Goal: Task Accomplishment & Management: Manage account settings

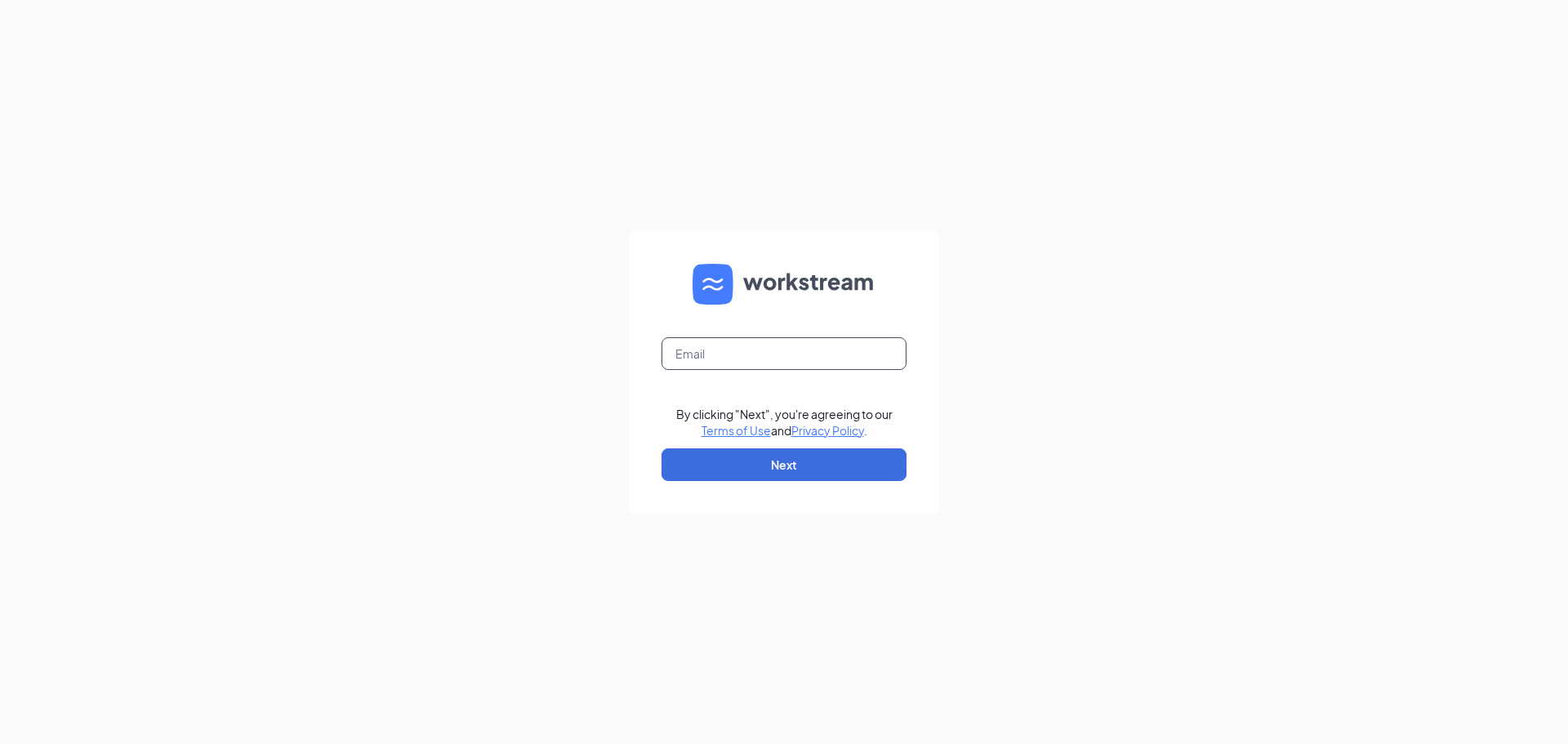
click at [790, 347] on input "text" at bounding box center [784, 353] width 245 height 32
type input "megan@pedrottiace.com"
click at [778, 467] on button "Next" at bounding box center [784, 464] width 245 height 32
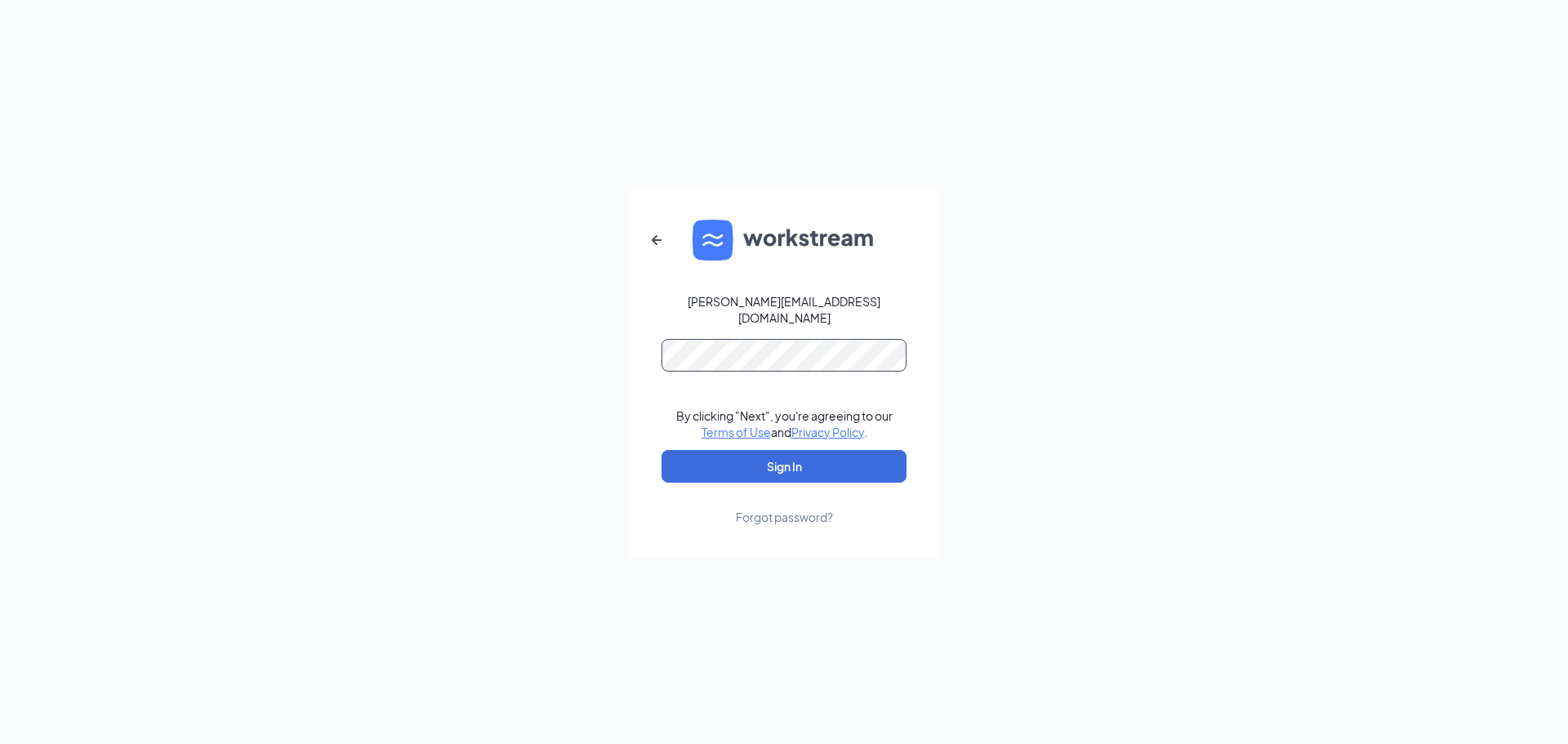
click at [662, 450] on button "Sign In" at bounding box center [784, 466] width 245 height 32
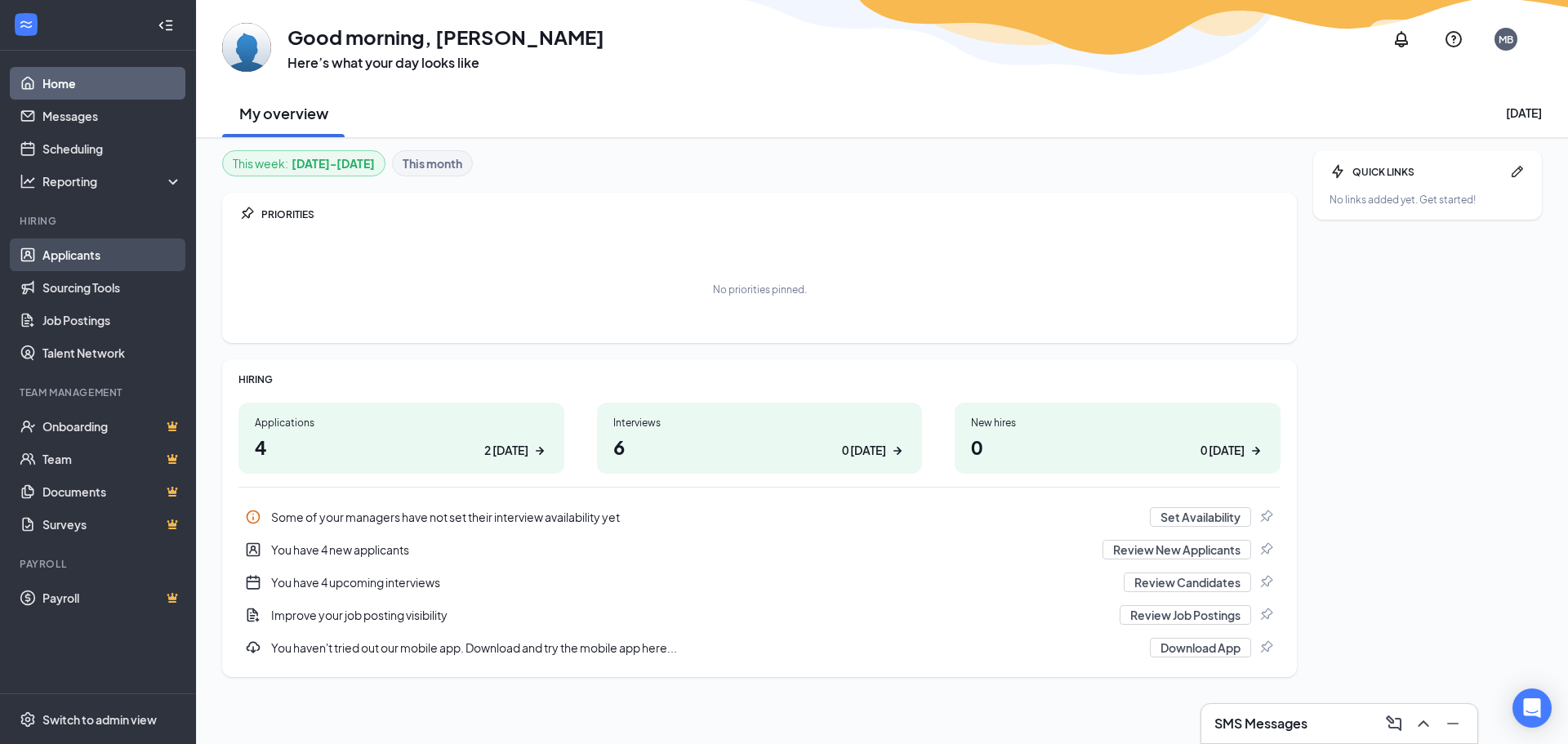
click at [80, 255] on link "Applicants" at bounding box center [112, 254] width 139 height 32
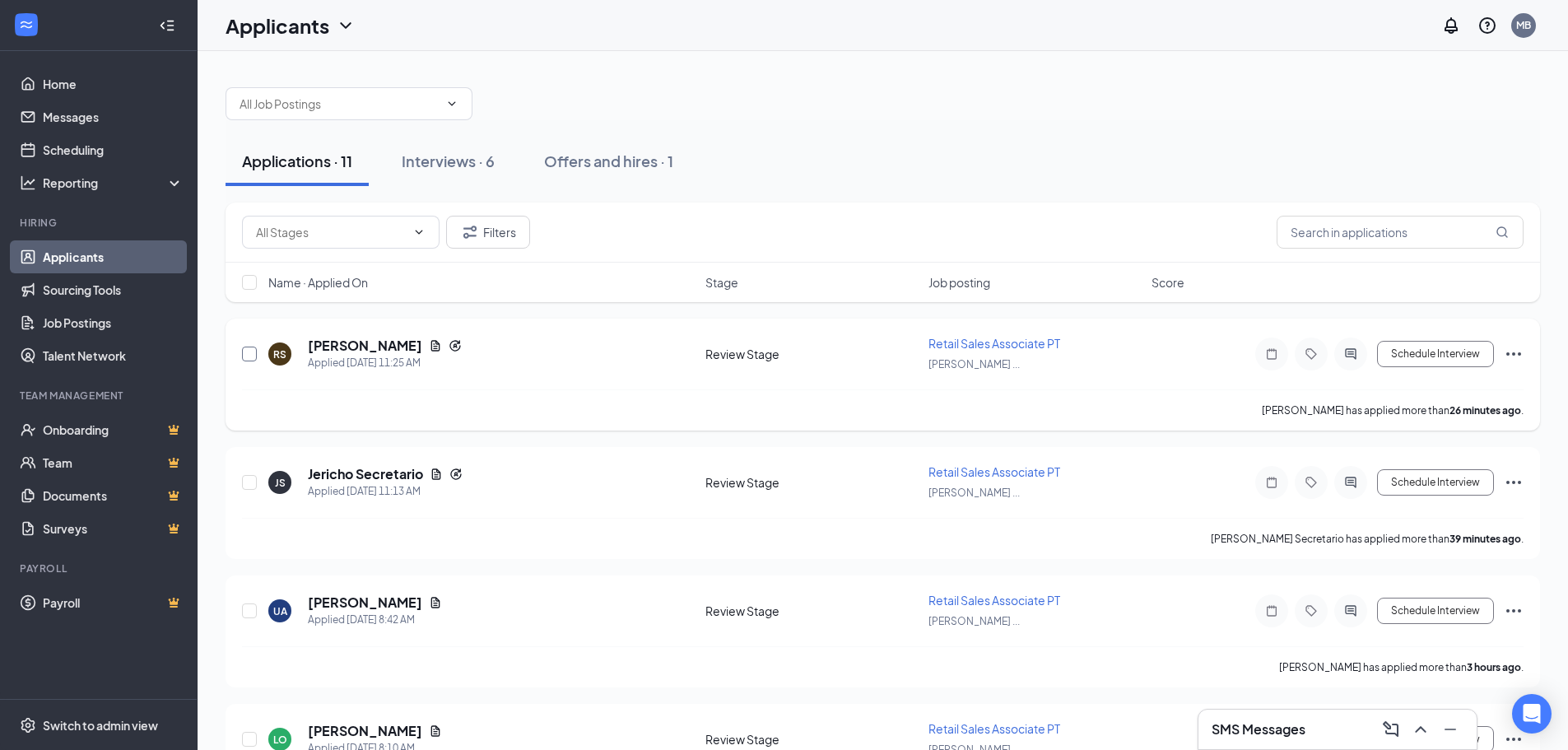
click at [247, 353] on input "checkbox" at bounding box center [249, 355] width 15 height 15
checkbox input "true"
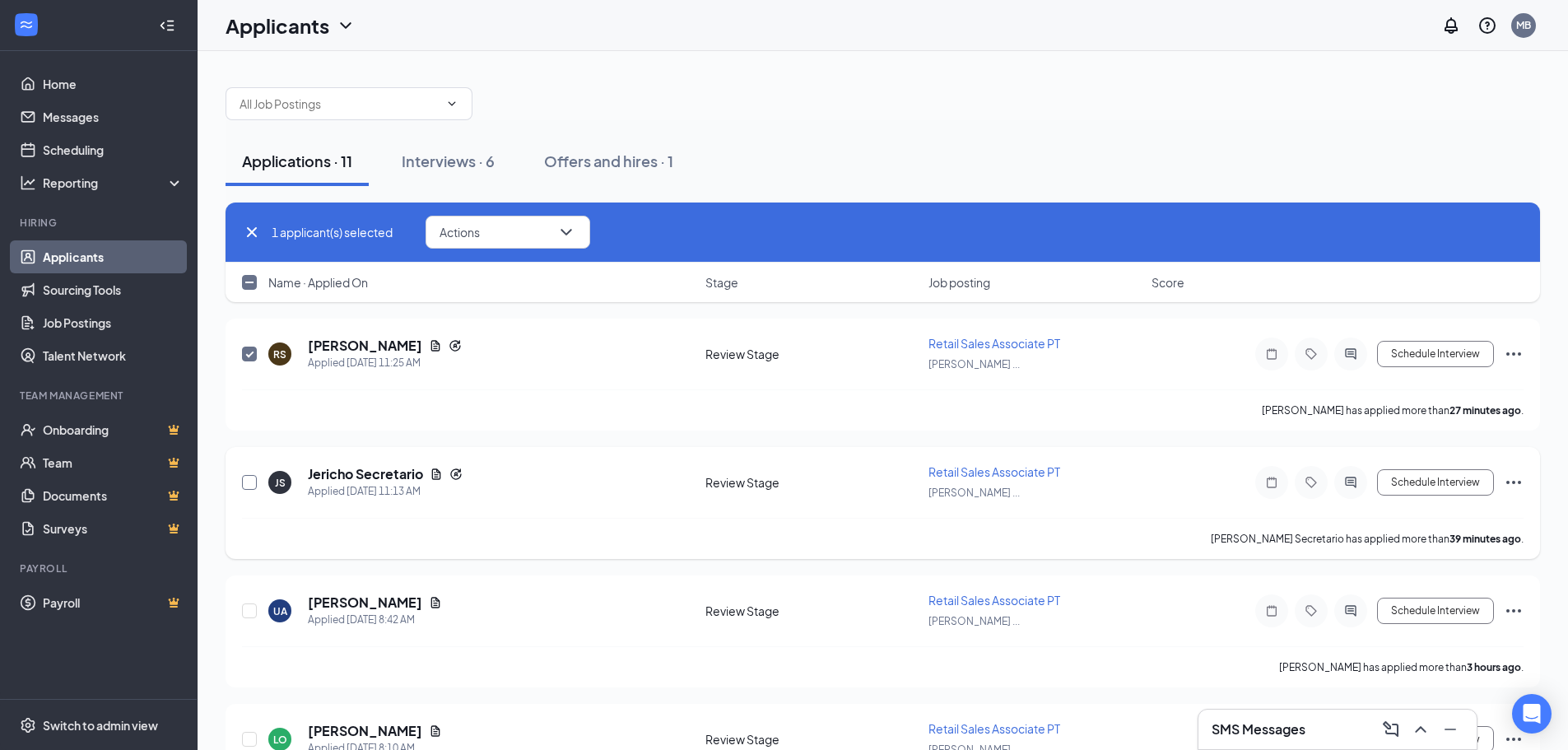
click at [254, 485] on input "checkbox" at bounding box center [249, 483] width 15 height 15
click at [255, 482] on input "checkbox" at bounding box center [249, 483] width 15 height 15
checkbox input "false"
click at [253, 355] on input "checkbox" at bounding box center [249, 355] width 15 height 15
checkbox input "false"
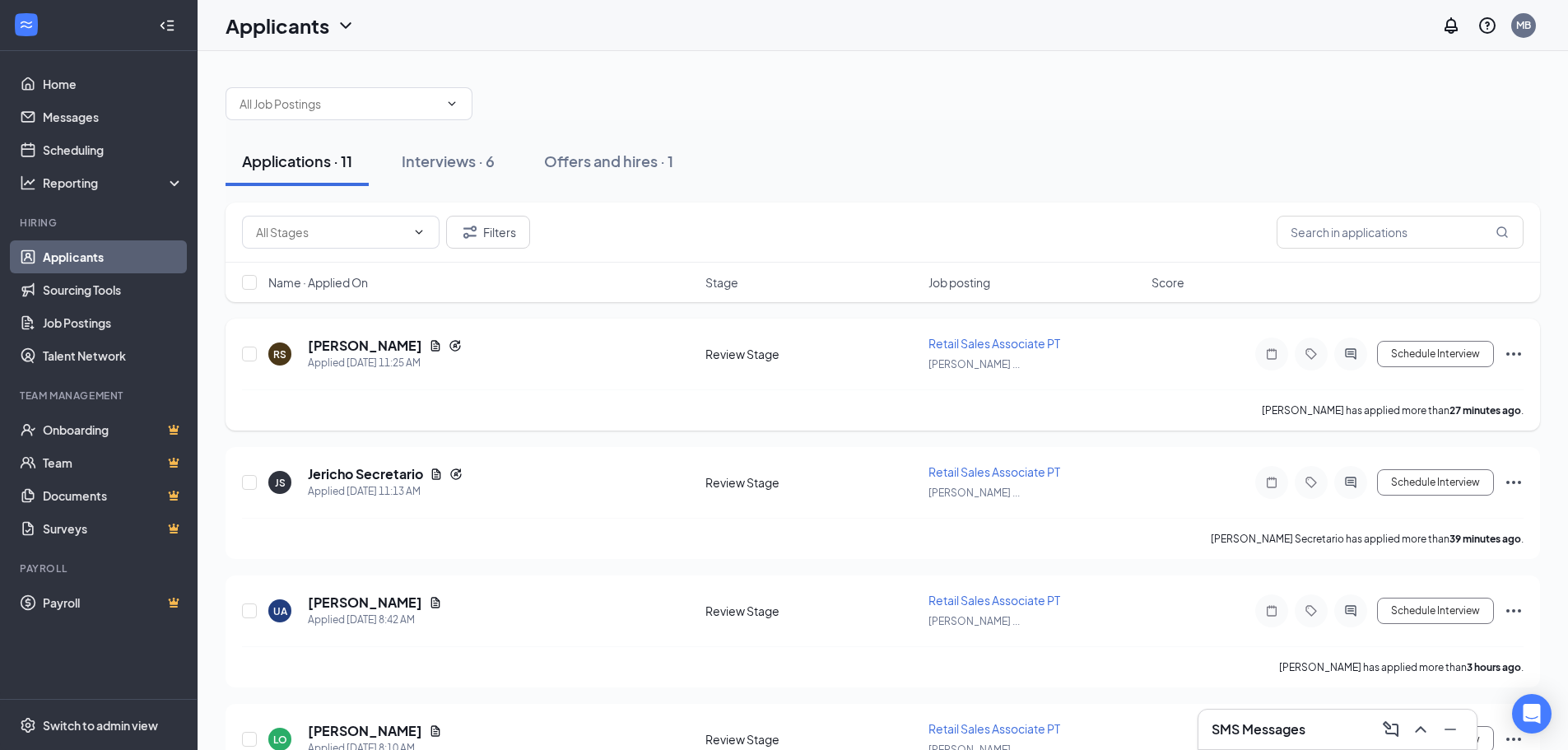
click at [1513, 350] on icon "Ellipses" at bounding box center [1513, 354] width 20 height 20
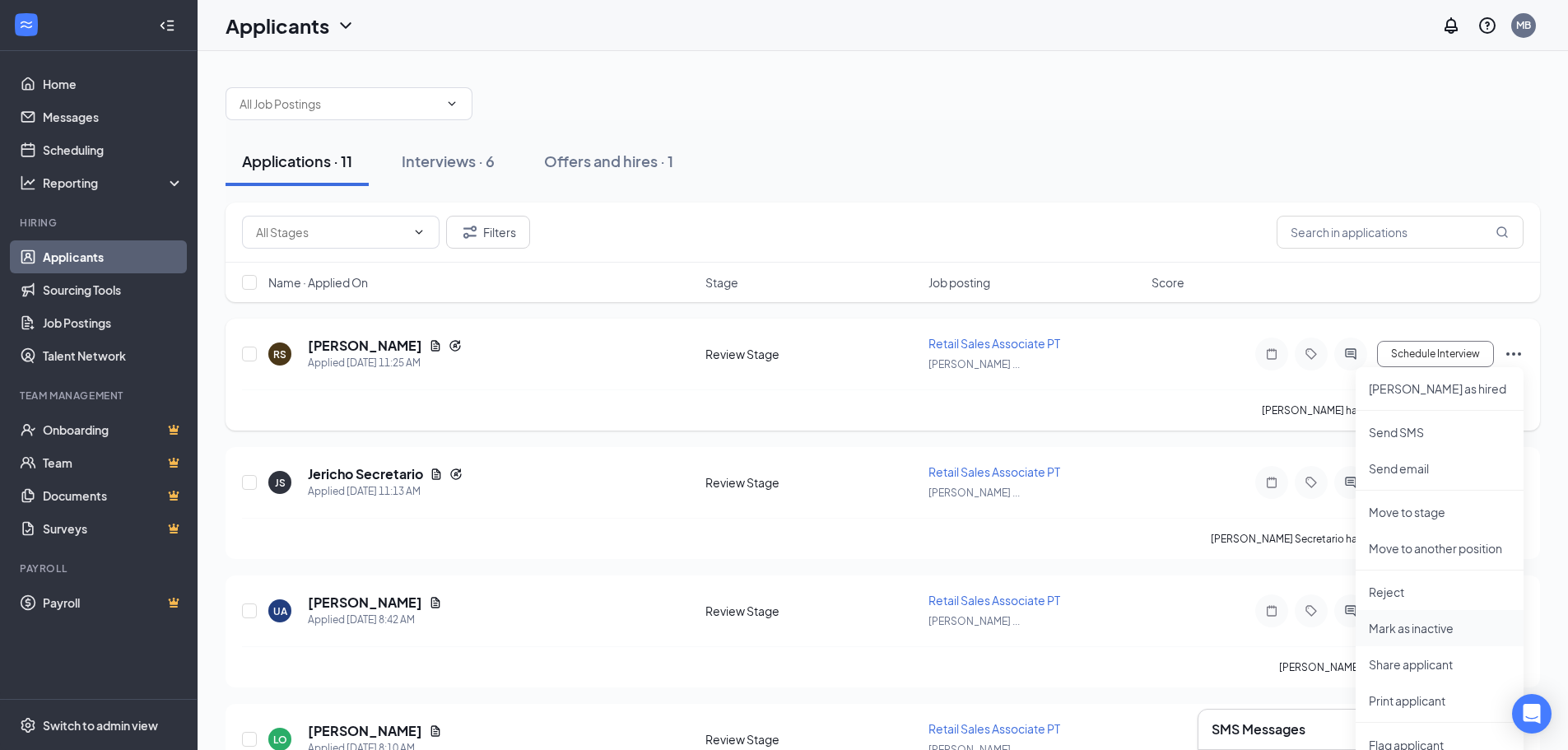
scroll to position [82, 0]
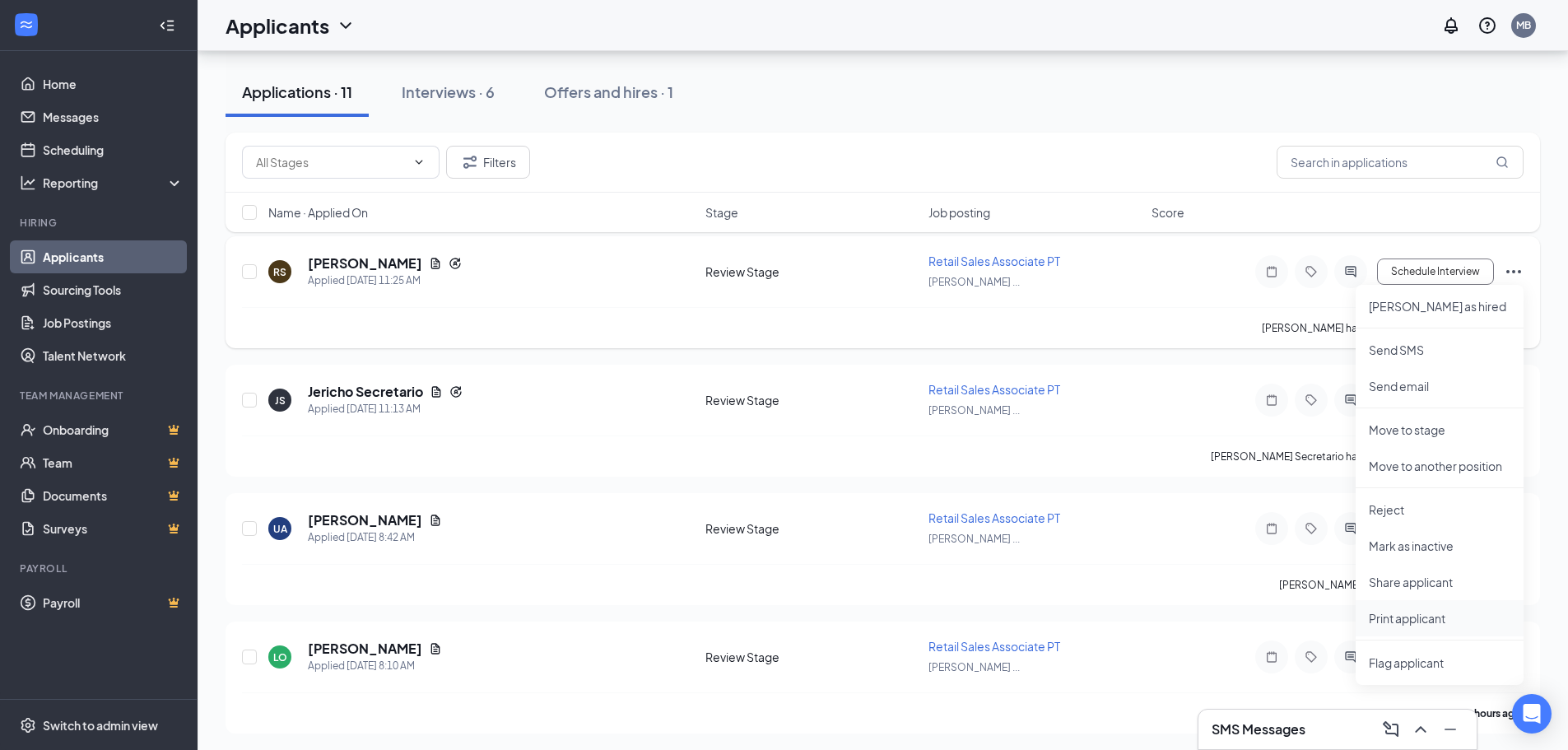
click at [1398, 625] on p "Print applicant" at bounding box center [1440, 619] width 141 height 17
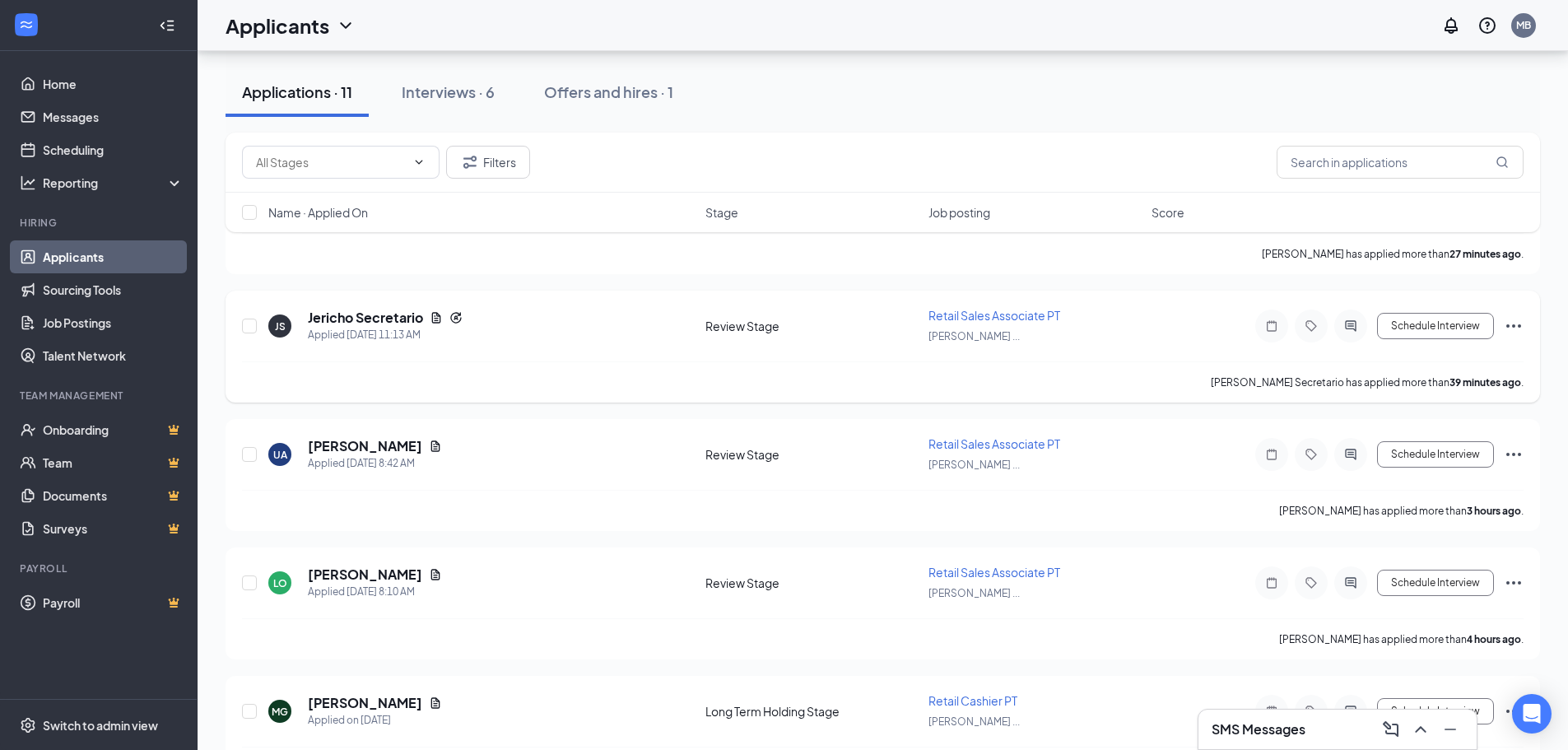
scroll to position [165, 0]
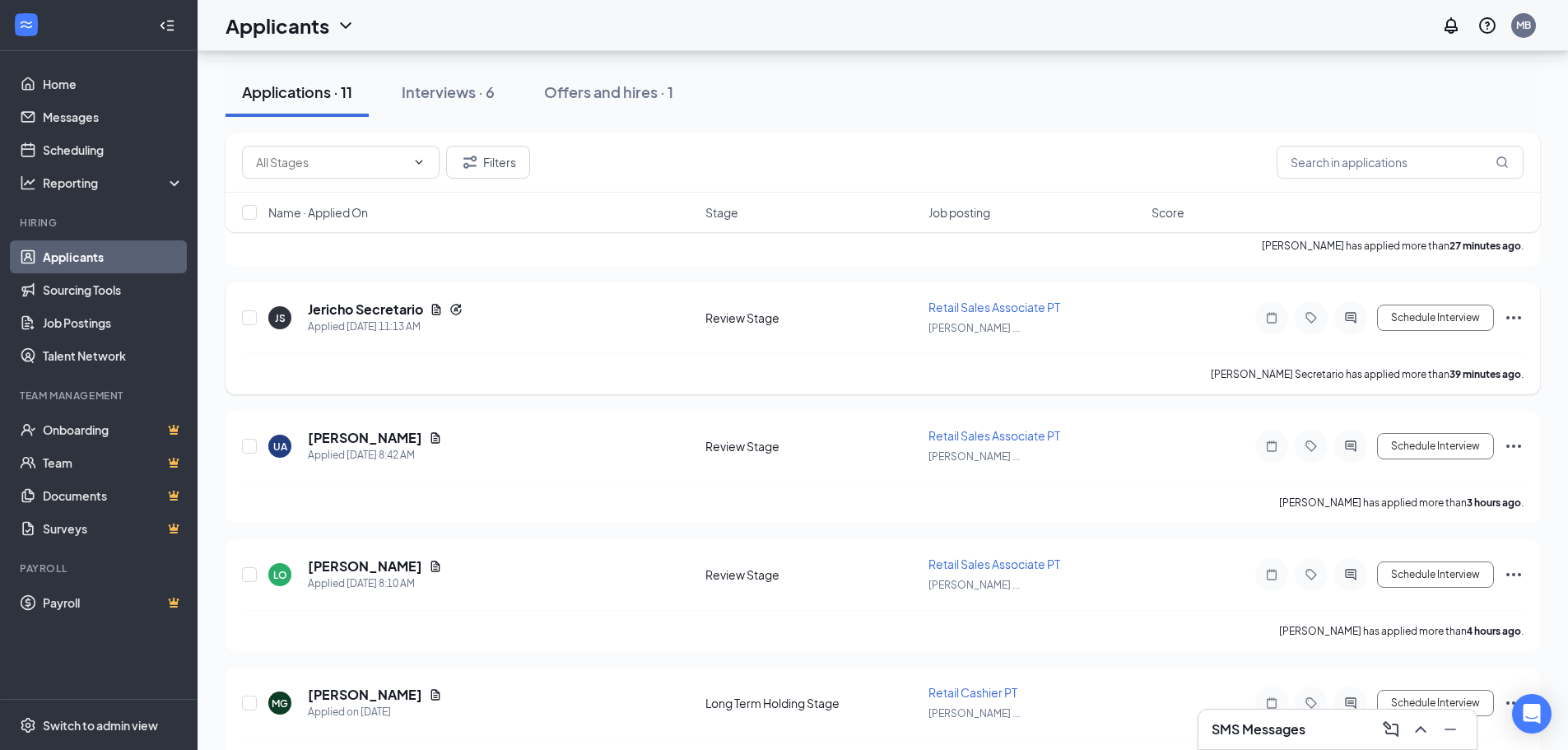
click at [1520, 308] on icon "Ellipses" at bounding box center [1513, 317] width 20 height 20
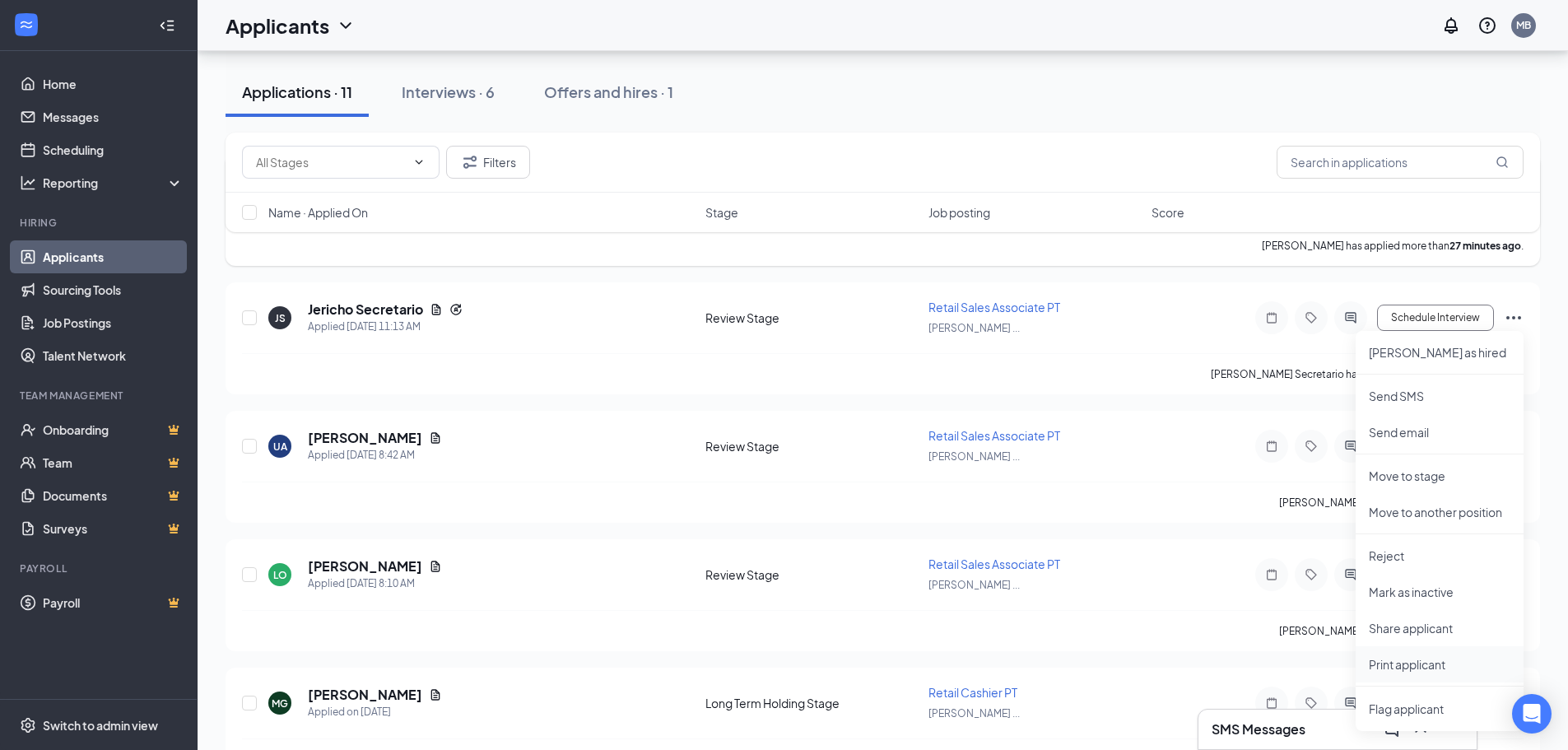
click at [1439, 671] on p "Print applicant" at bounding box center [1440, 664] width 141 height 17
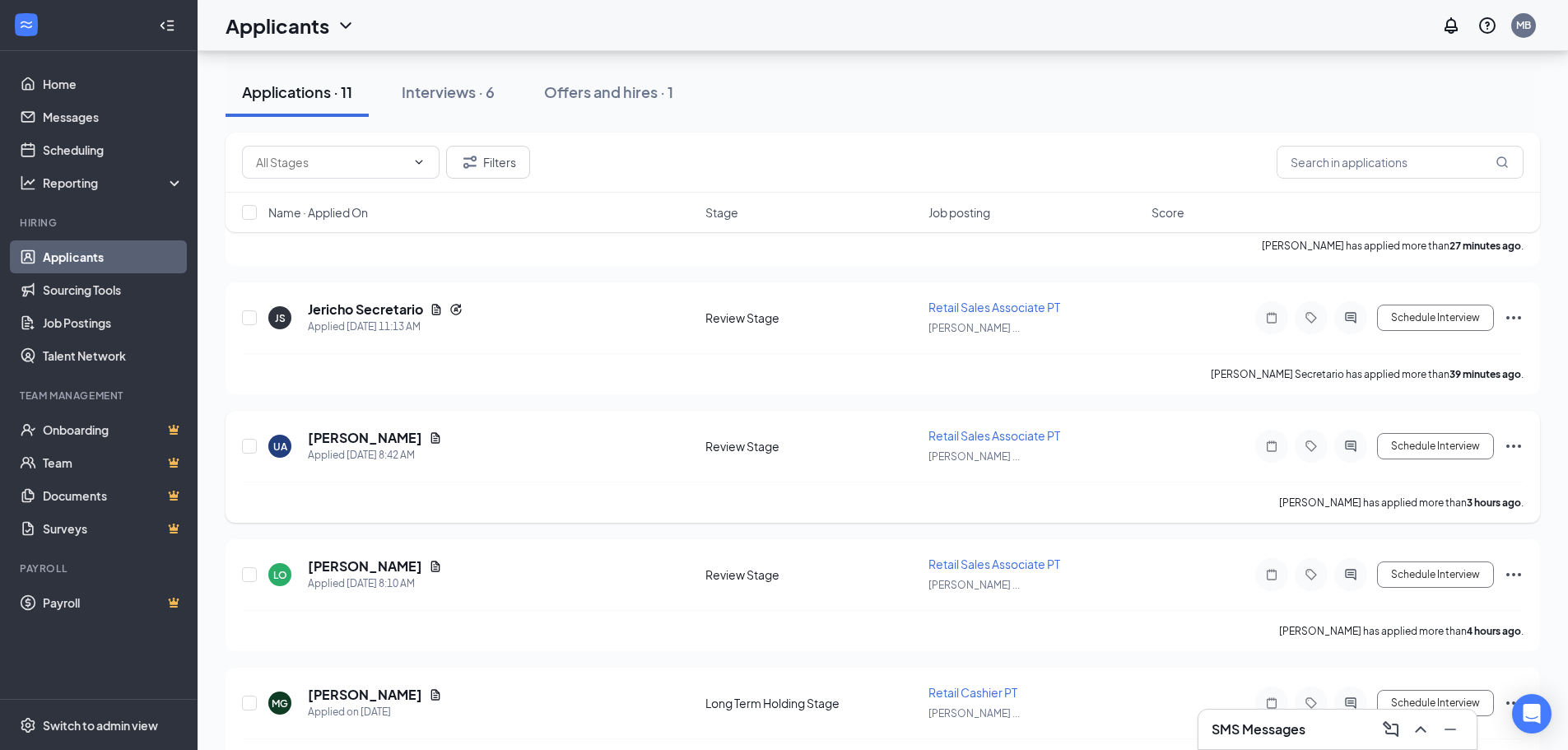
click at [1512, 442] on icon "Ellipses" at bounding box center [1513, 446] width 20 height 20
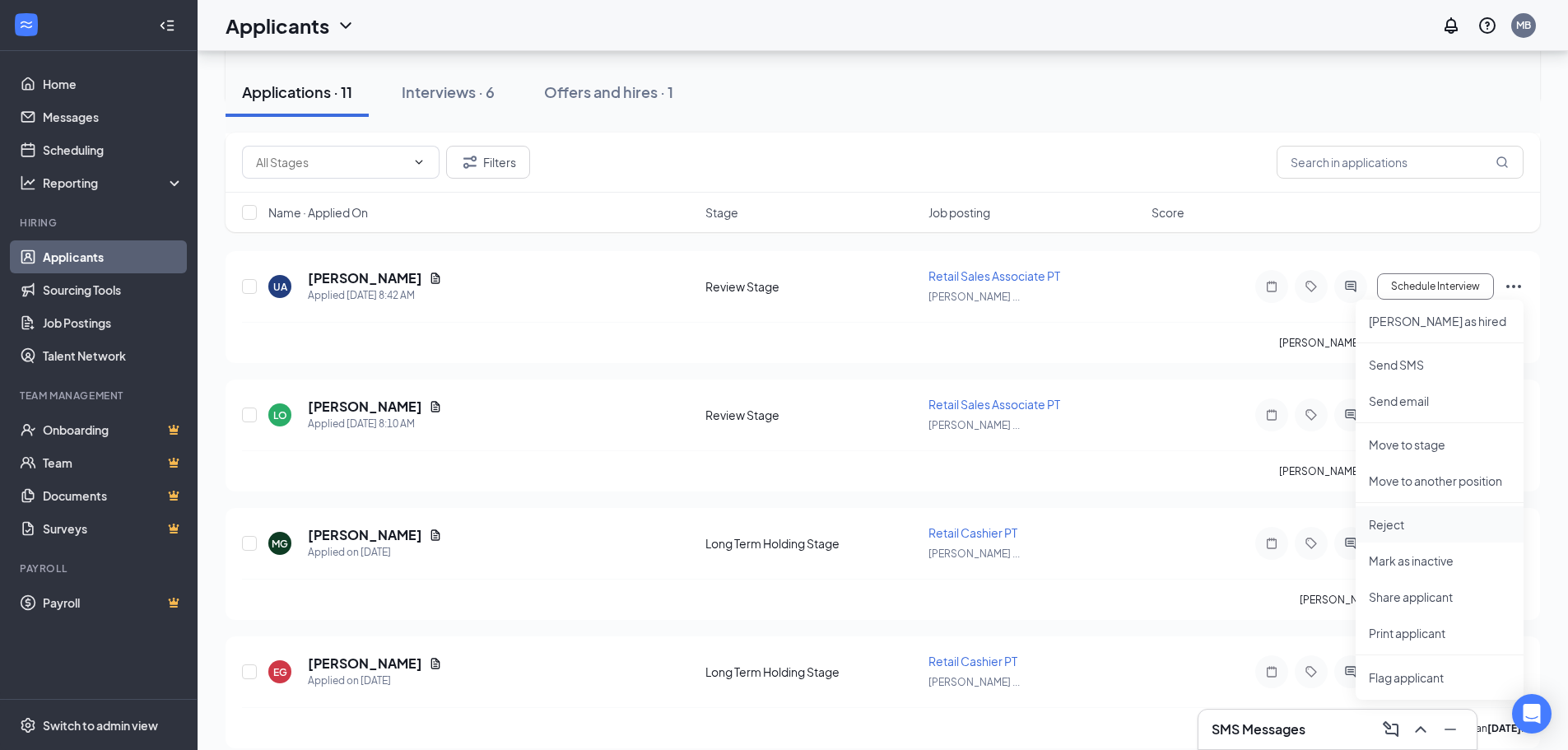
scroll to position [329, 0]
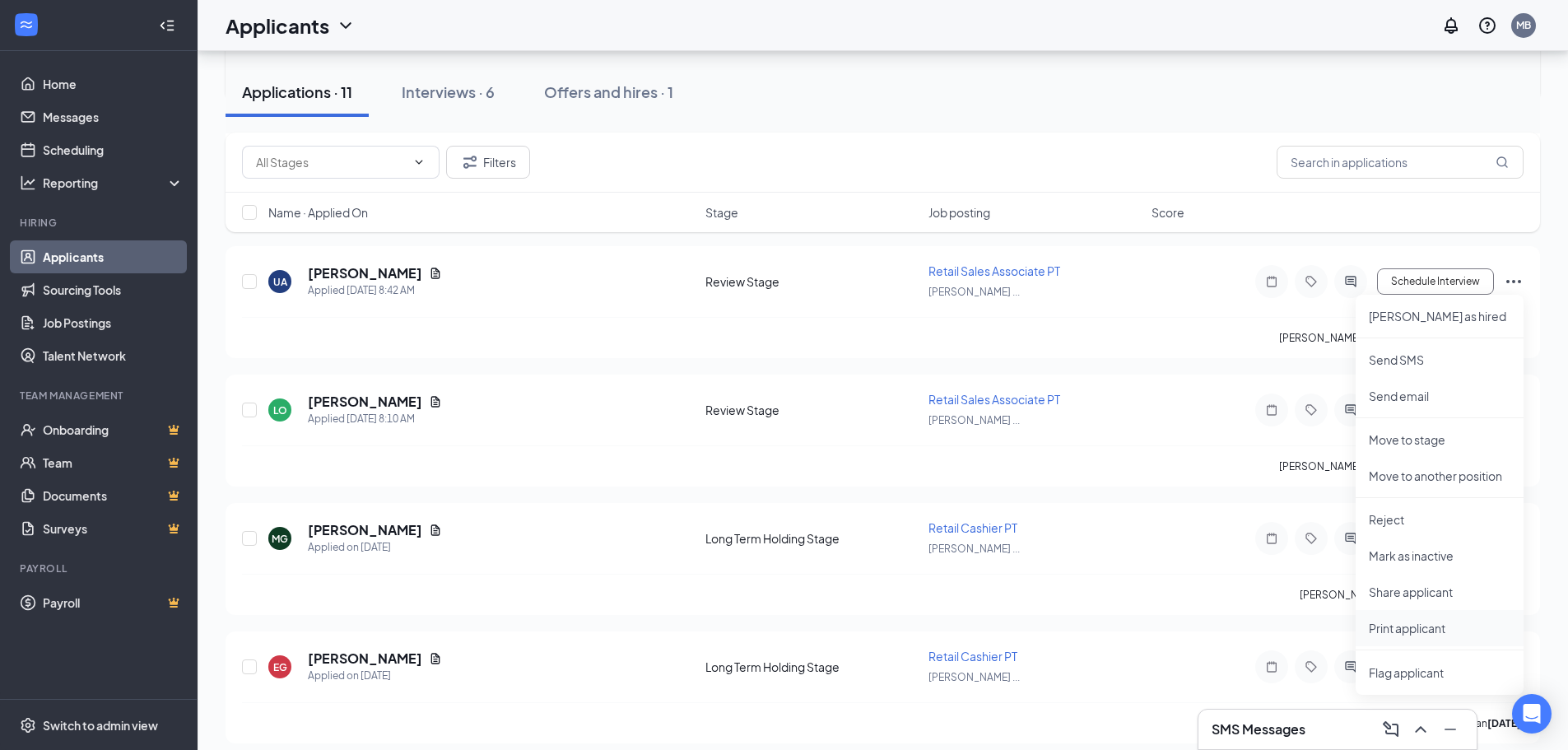
click at [1411, 628] on p "Print applicant" at bounding box center [1440, 628] width 141 height 17
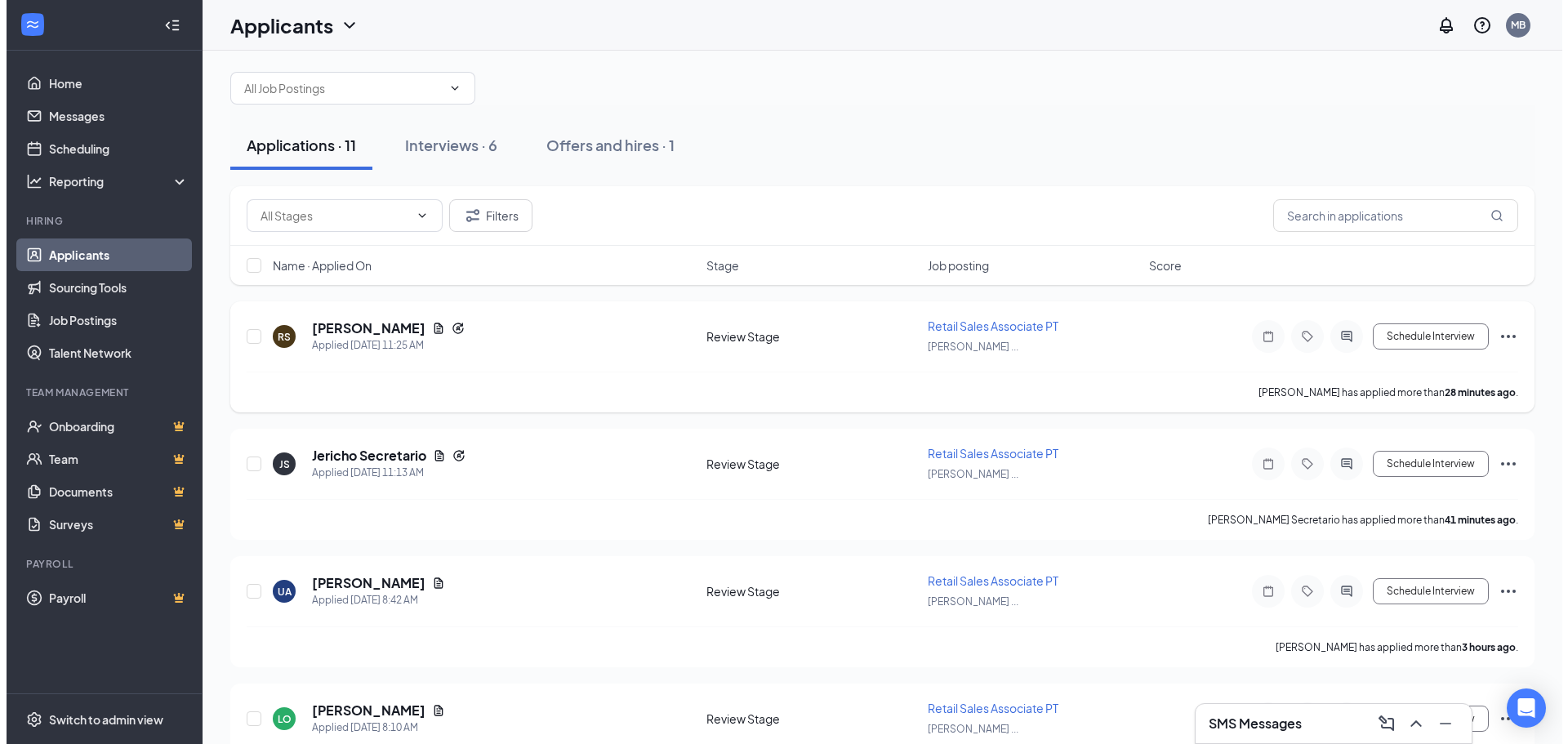
scroll to position [0, 0]
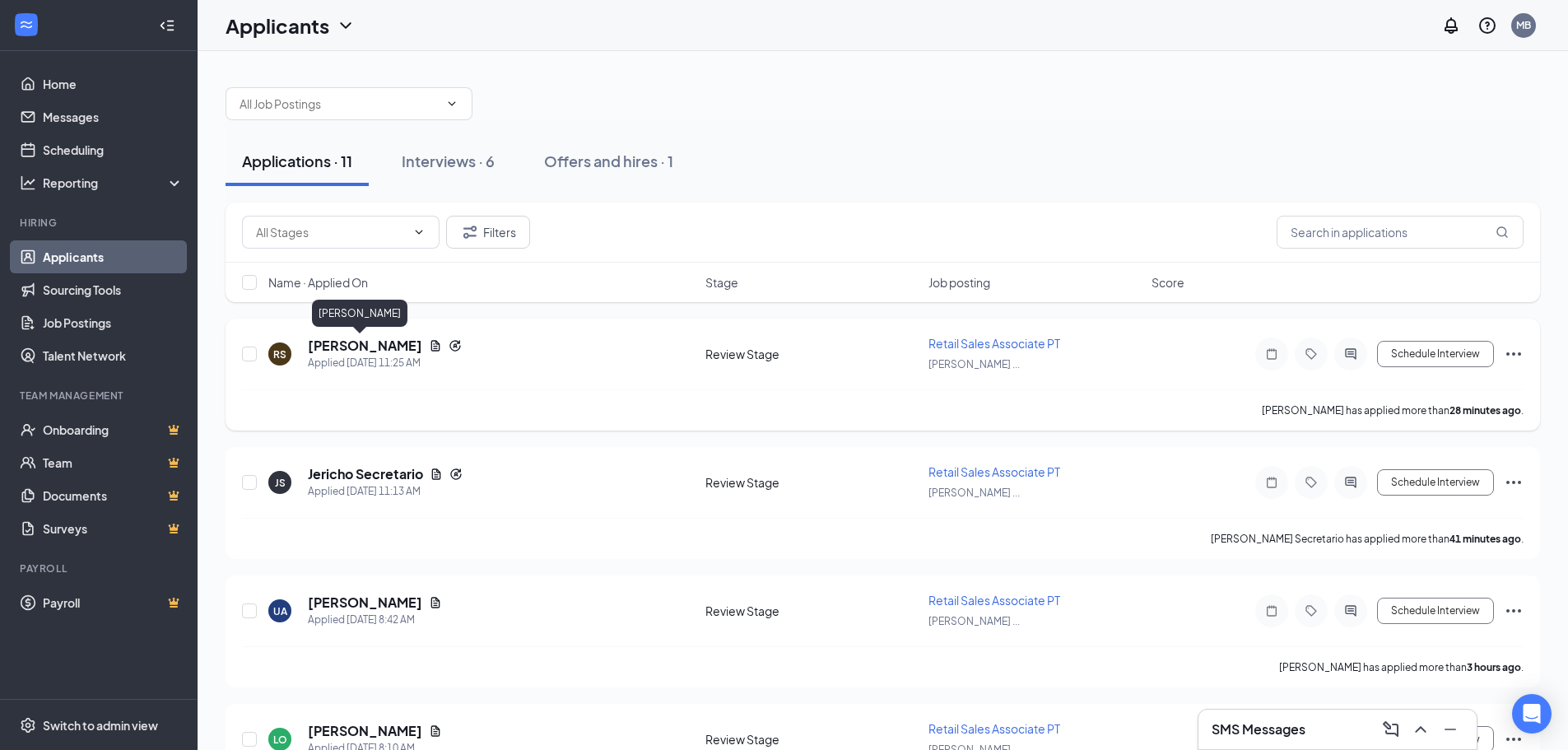
click at [364, 346] on h5 "Rose Safran" at bounding box center [365, 345] width 114 height 18
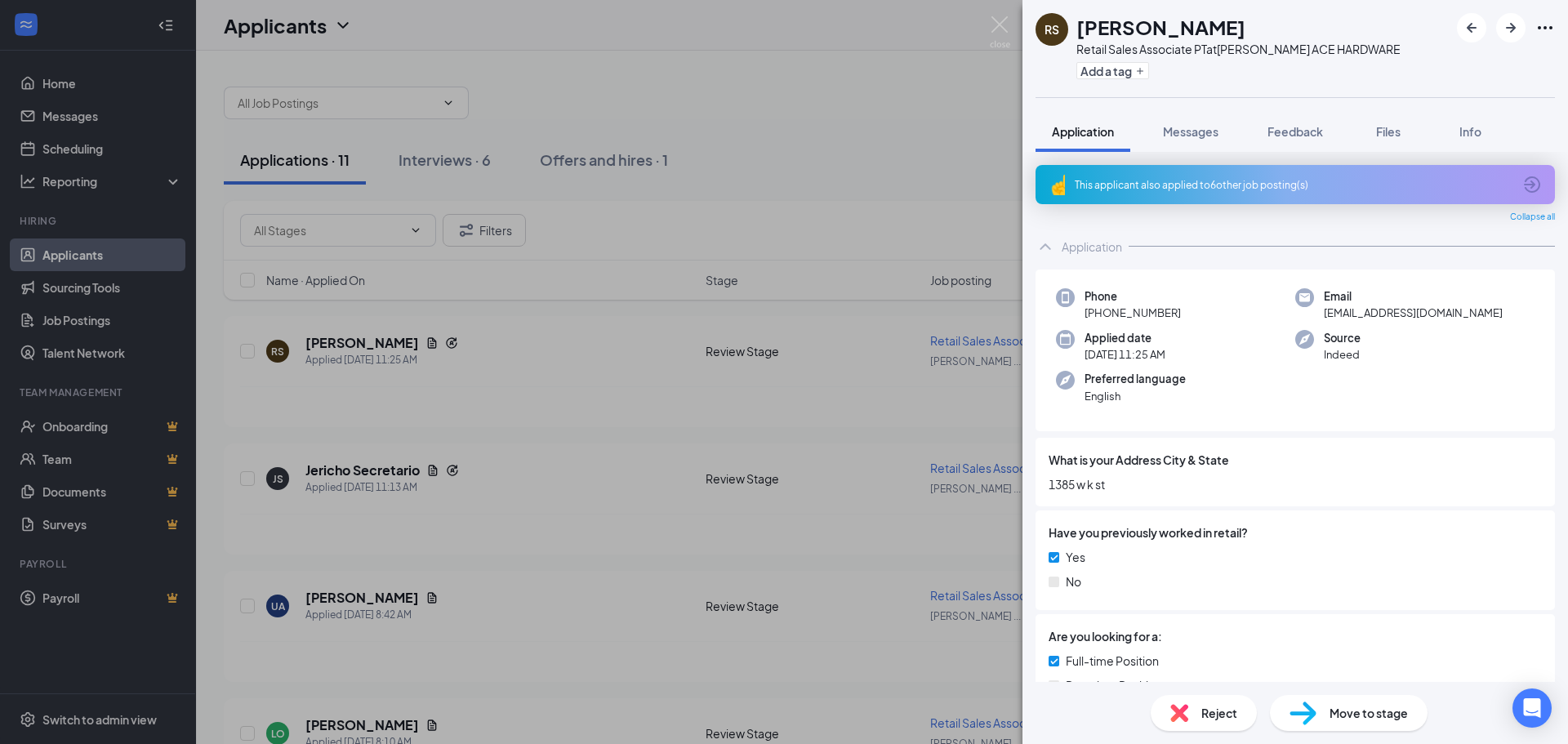
click at [1300, 178] on div "This applicant also applied to 6 other job posting(s)" at bounding box center [1294, 185] width 437 height 14
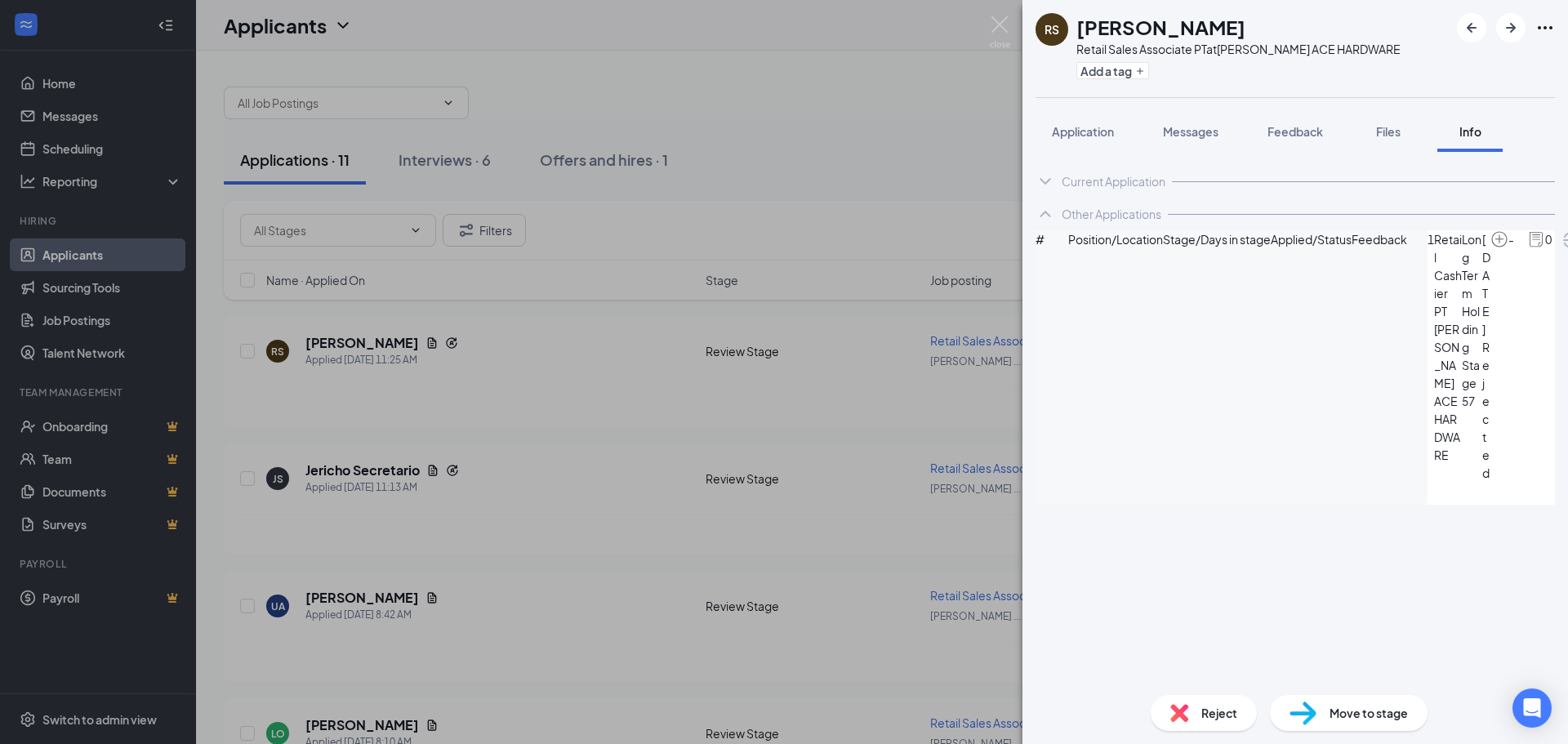
scroll to position [39, 0]
click at [1071, 127] on span "Application" at bounding box center [1083, 132] width 62 height 15
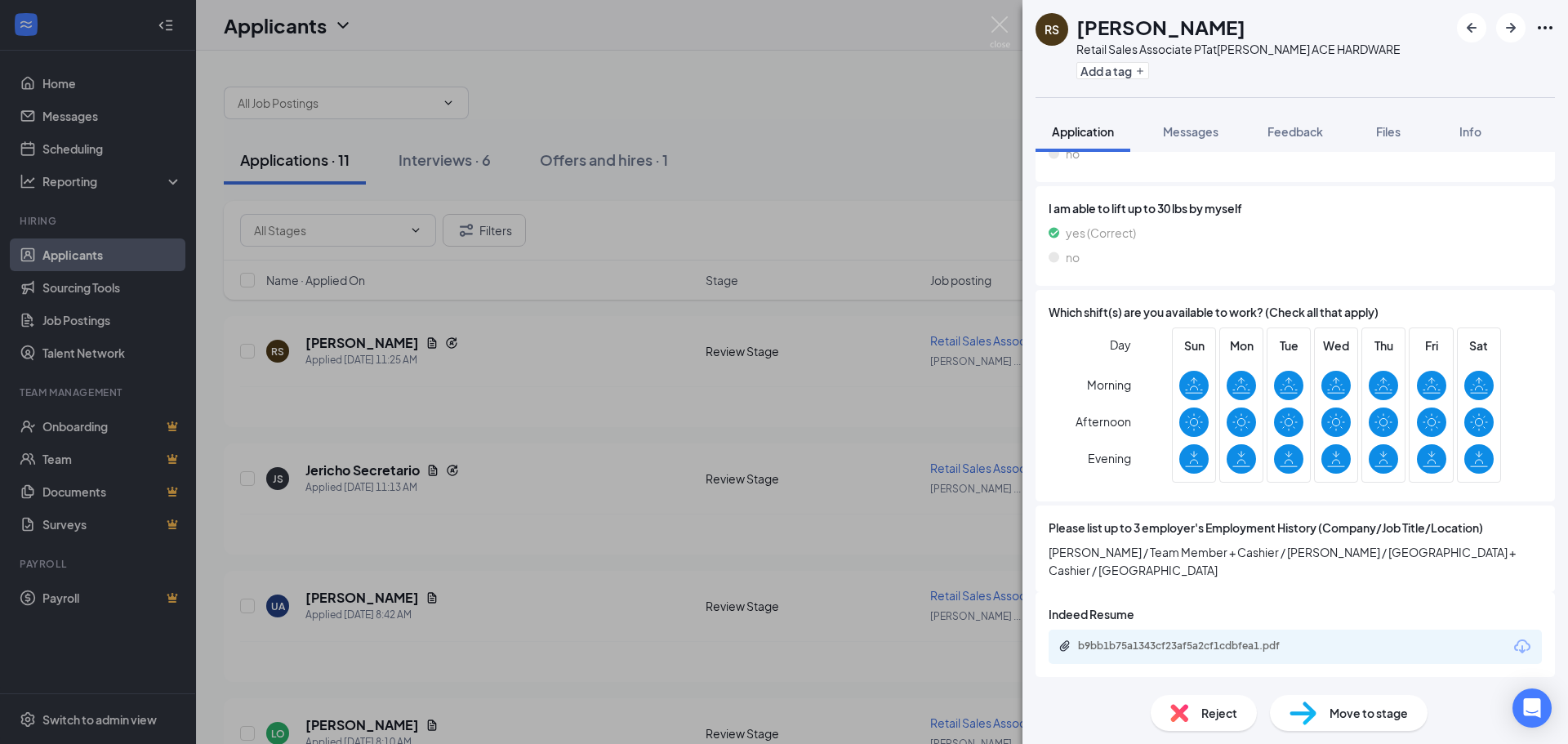
scroll to position [1410, 0]
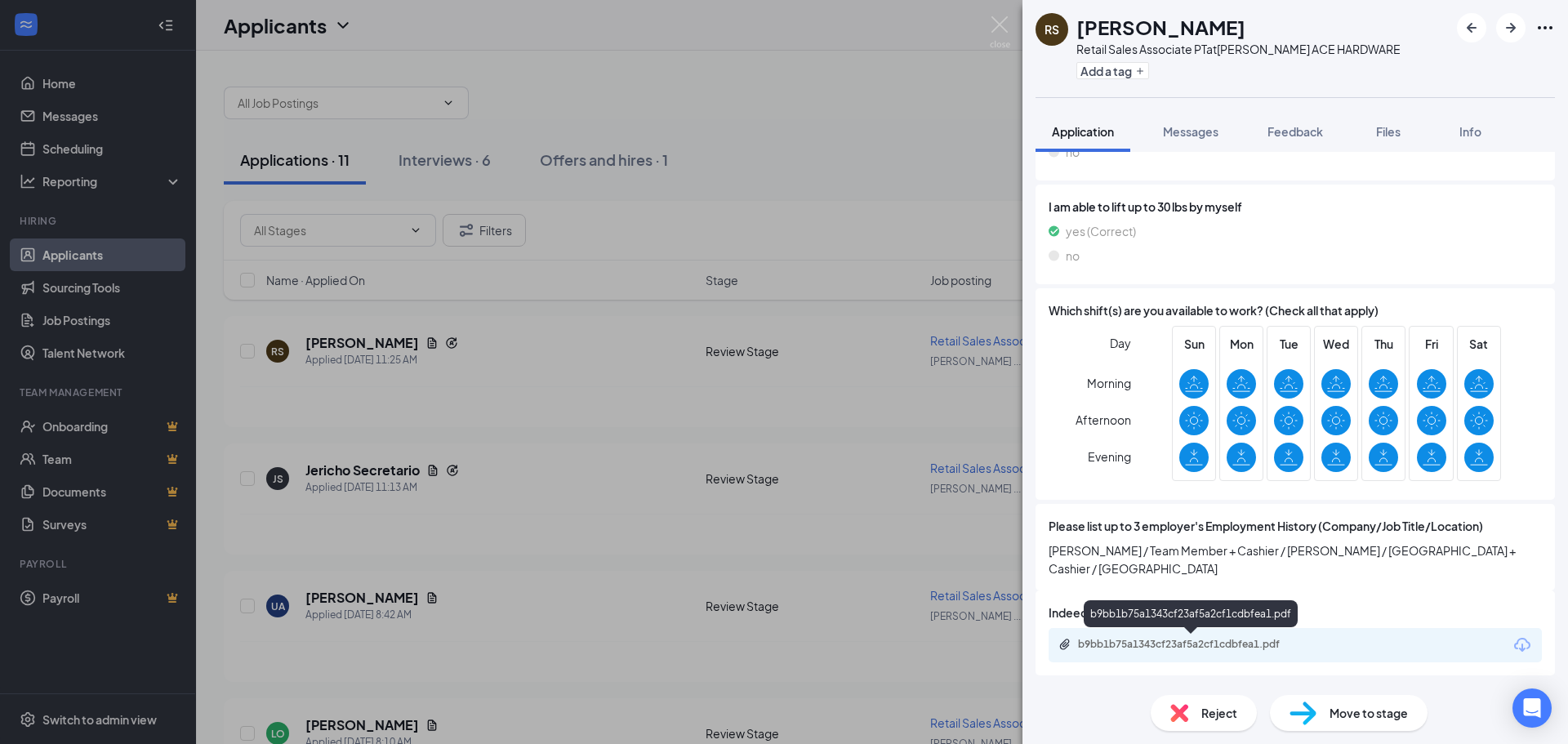
click at [1134, 648] on div "b9bb1b75a1343cf23af5a2cf1cdbfea1.pdf" at bounding box center [1192, 644] width 229 height 13
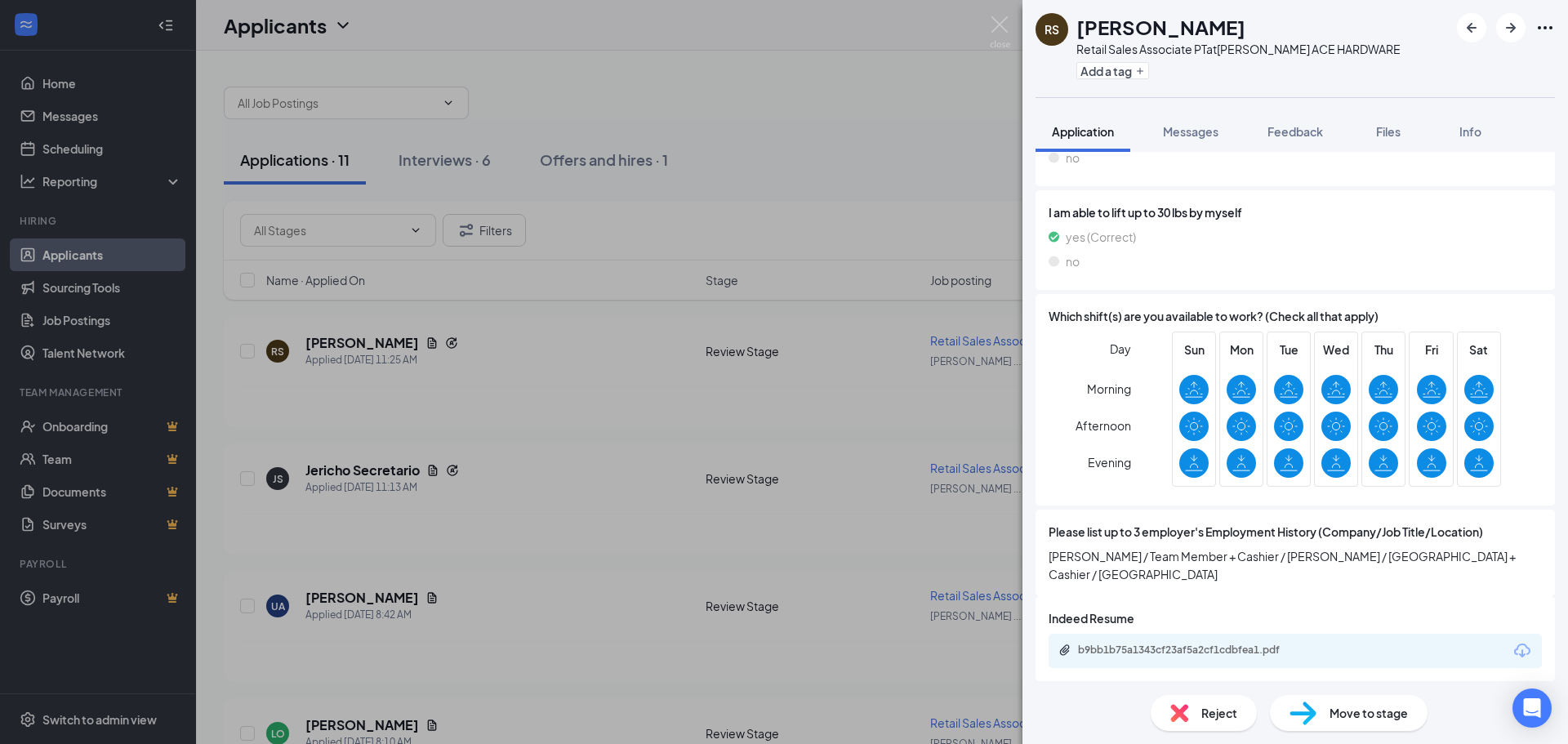
click at [1323, 714] on div "Move to stage" at bounding box center [1348, 713] width 158 height 36
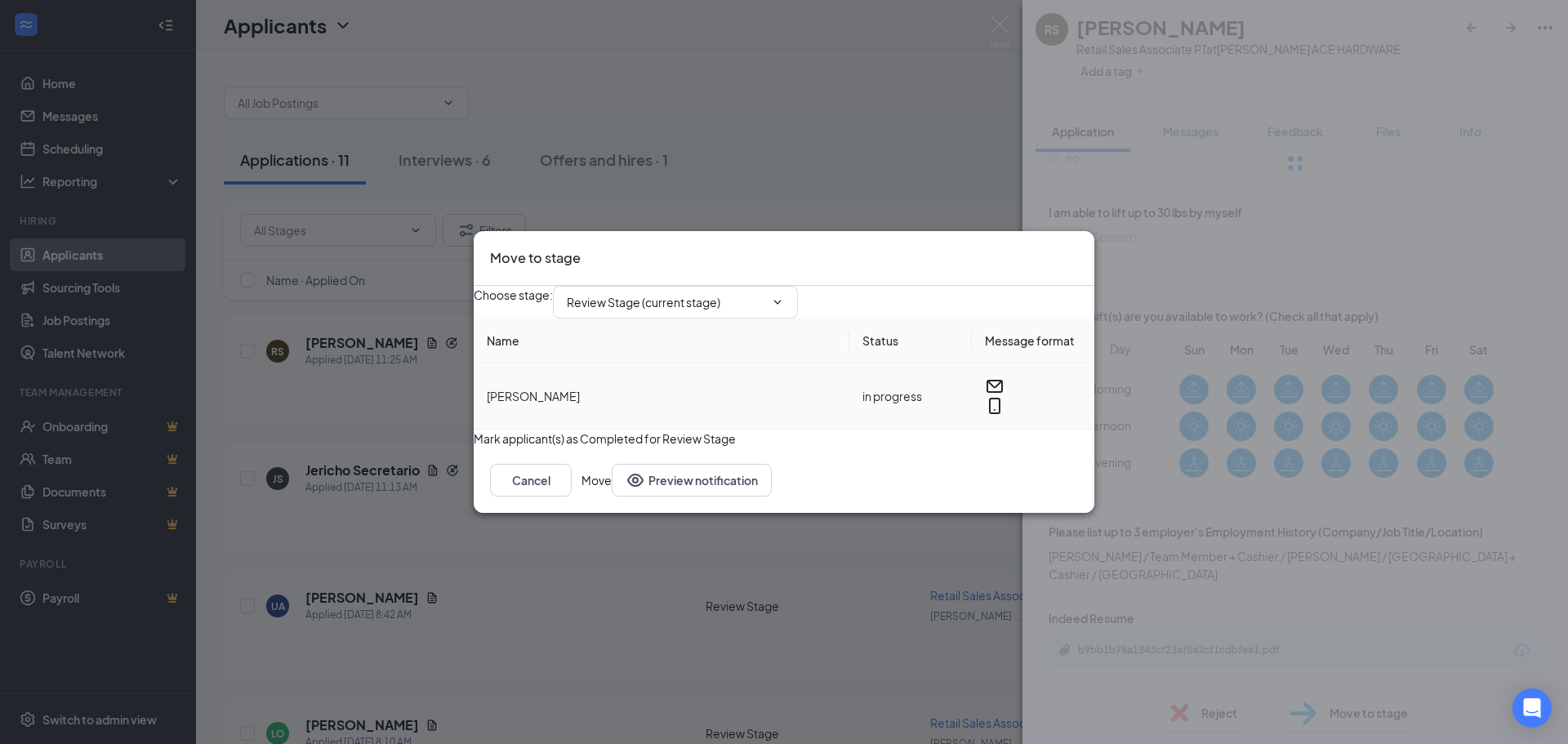
type input "Long Term Holding Stage (next stage)"
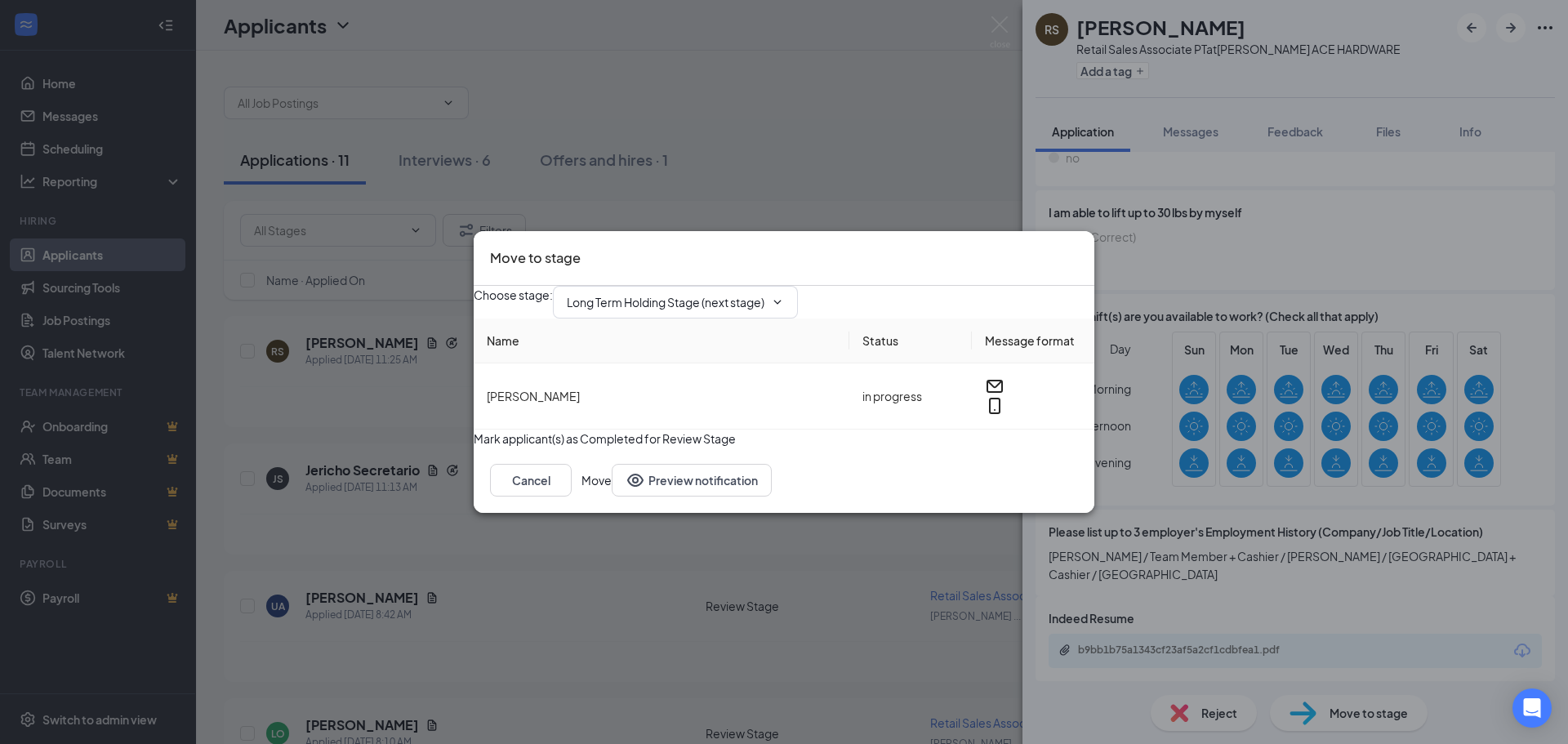
click at [612, 497] on button "Move" at bounding box center [596, 480] width 30 height 32
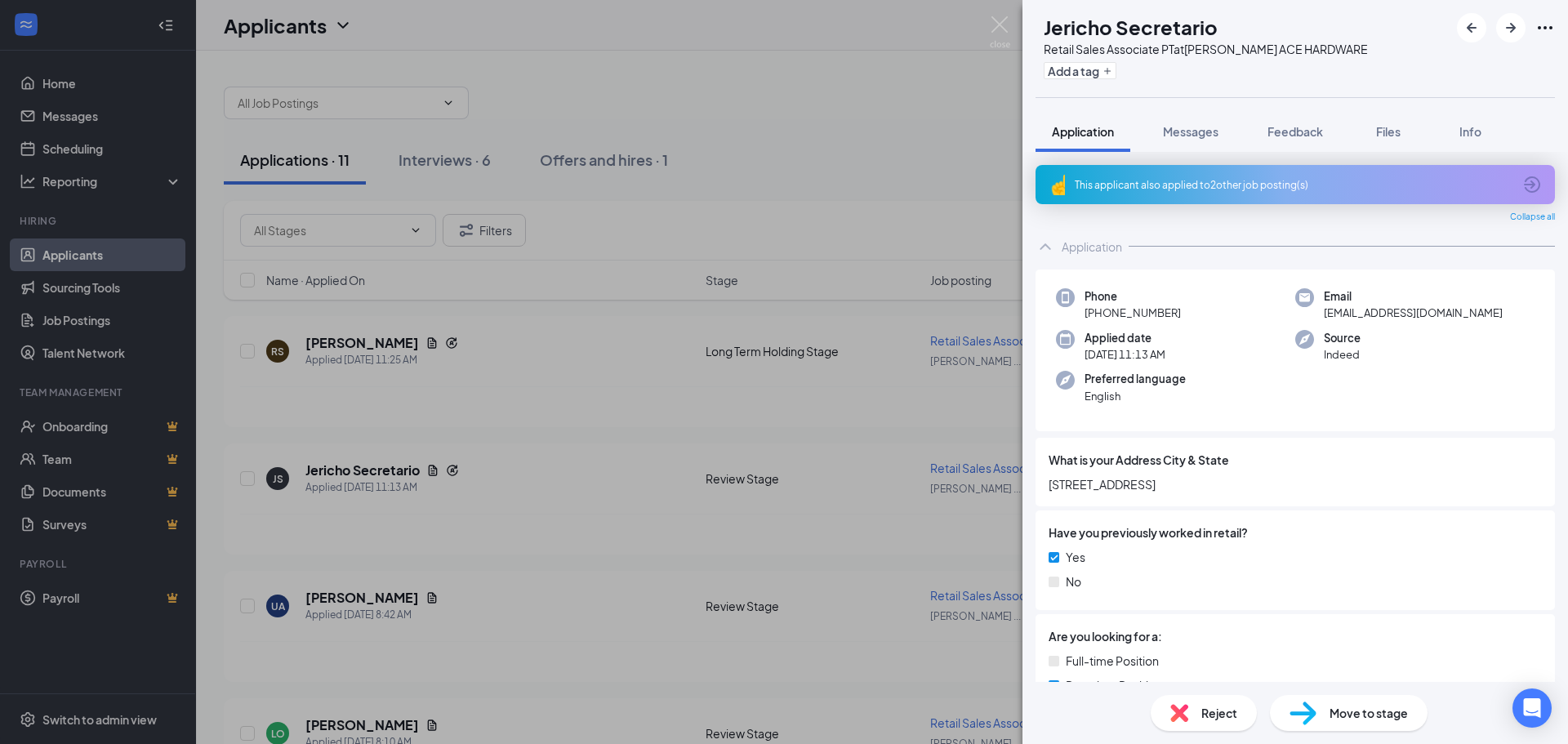
click at [1153, 186] on div "This applicant also applied to 2 other job posting(s)" at bounding box center [1294, 185] width 437 height 14
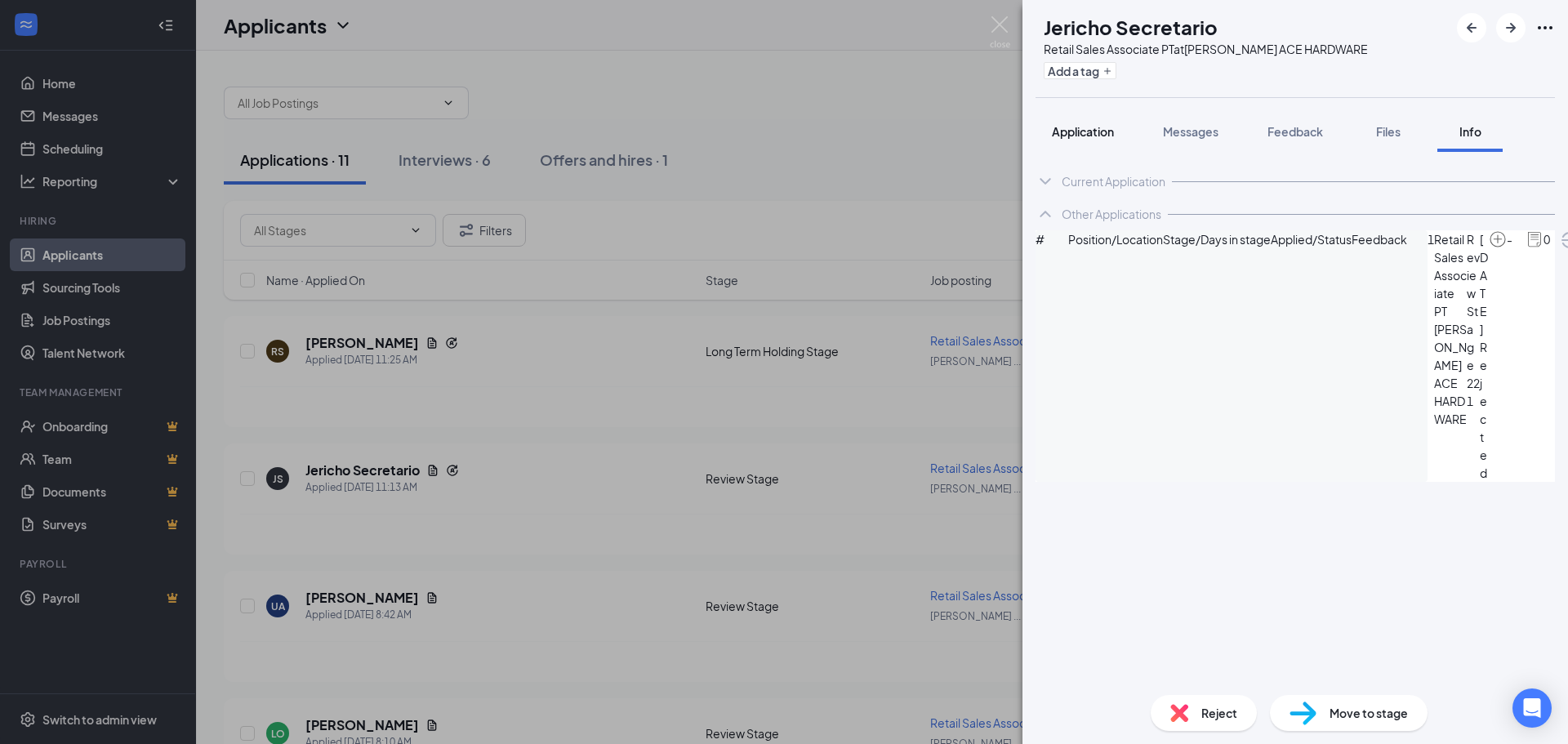
click at [1099, 143] on button "Application" at bounding box center [1083, 131] width 95 height 41
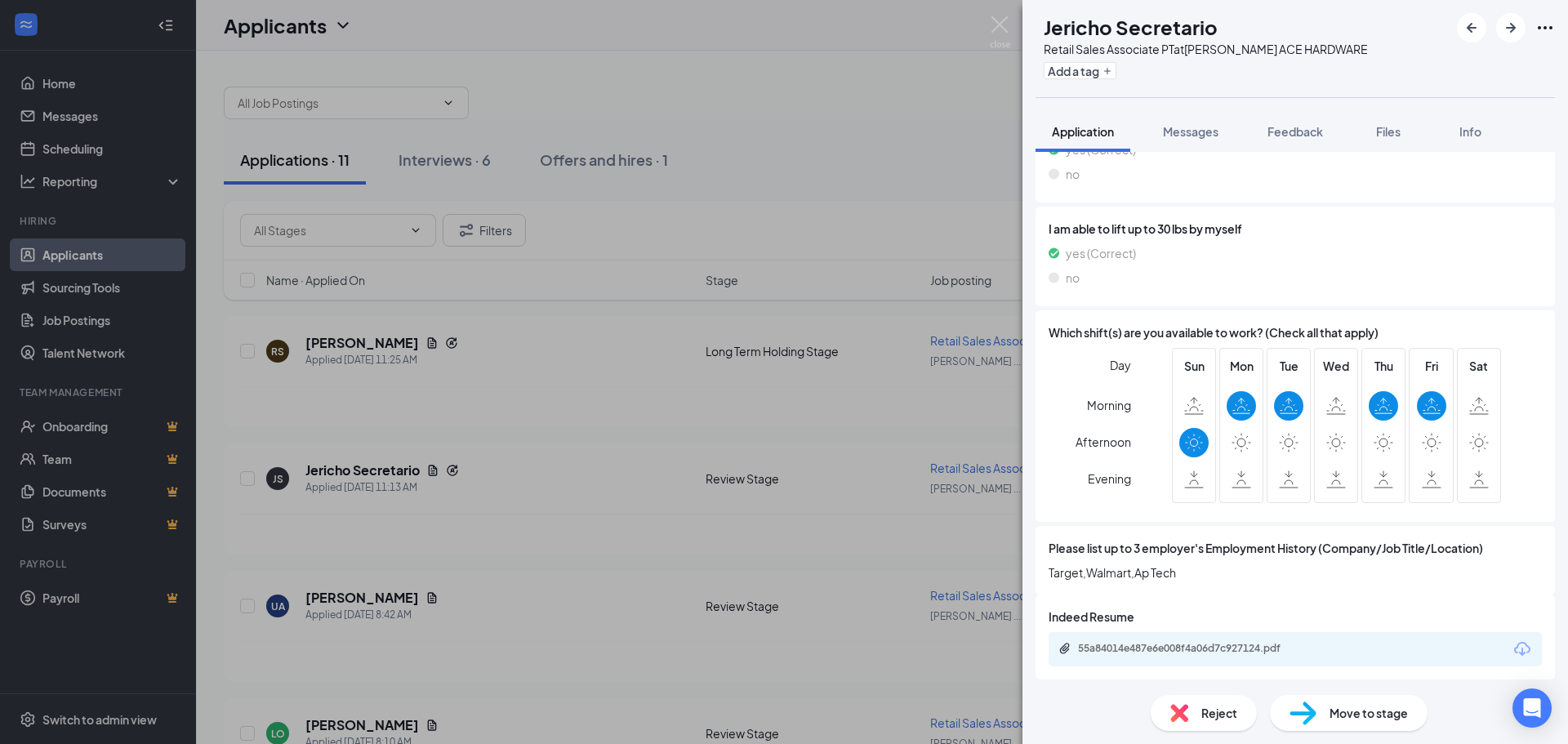
scroll to position [1393, 0]
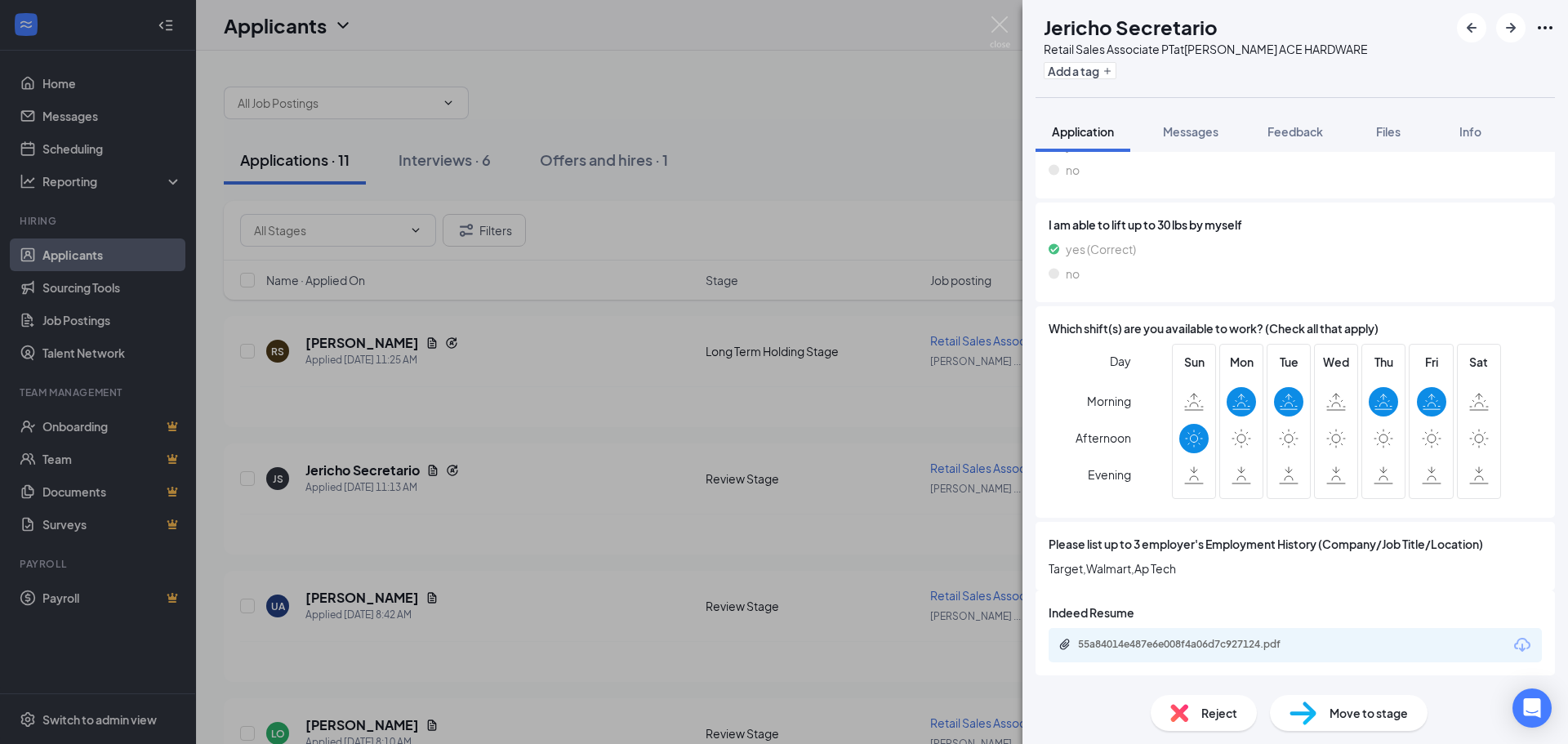
click at [1207, 708] on span "Reject" at bounding box center [1219, 713] width 36 height 18
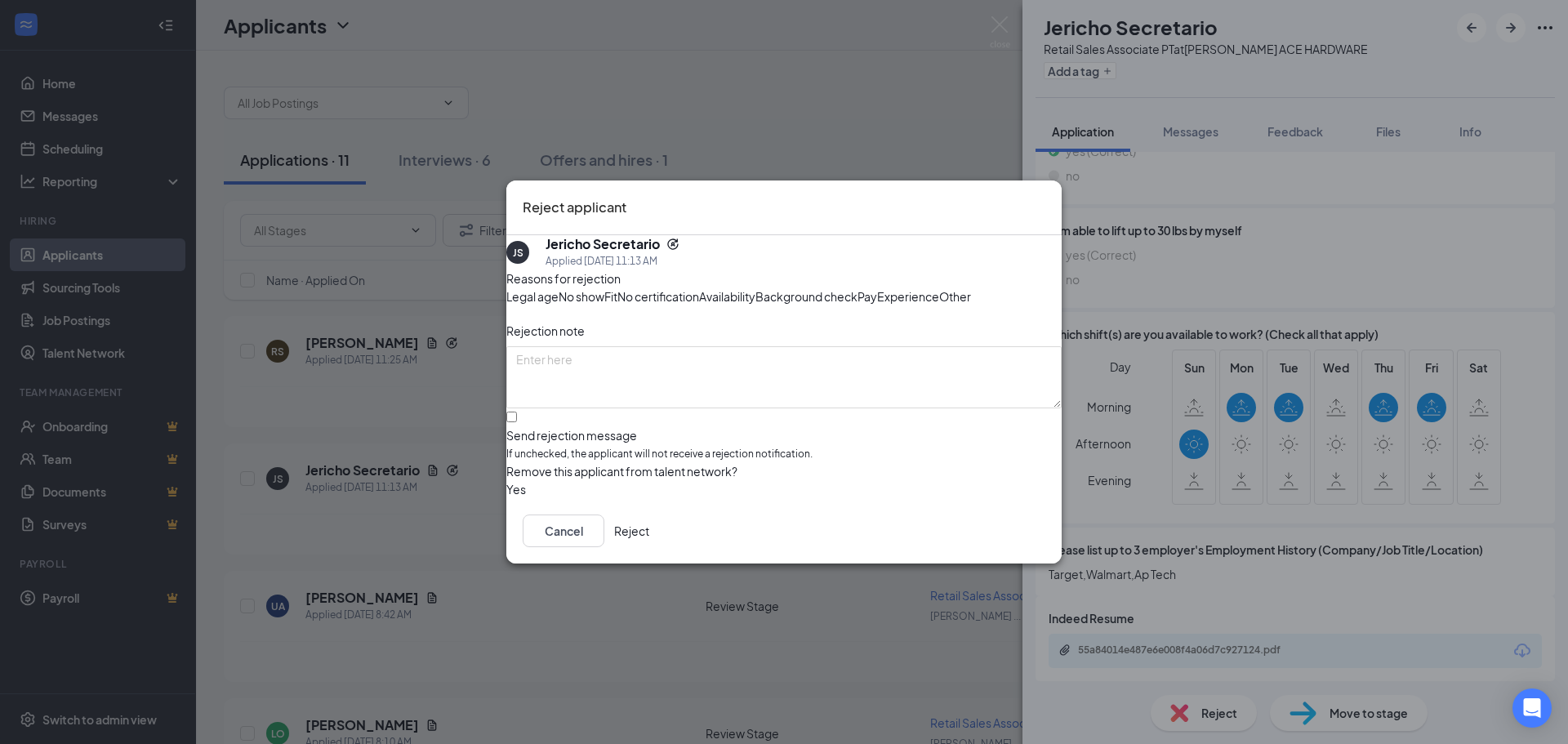
click at [756, 287] on span "Availability" at bounding box center [726, 295] width 56 height 18
click at [517, 423] on input "Send rejection message If unchecked, the applicant will not receive a rejection…" at bounding box center [512, 417] width 11 height 11
checkbox input "true"
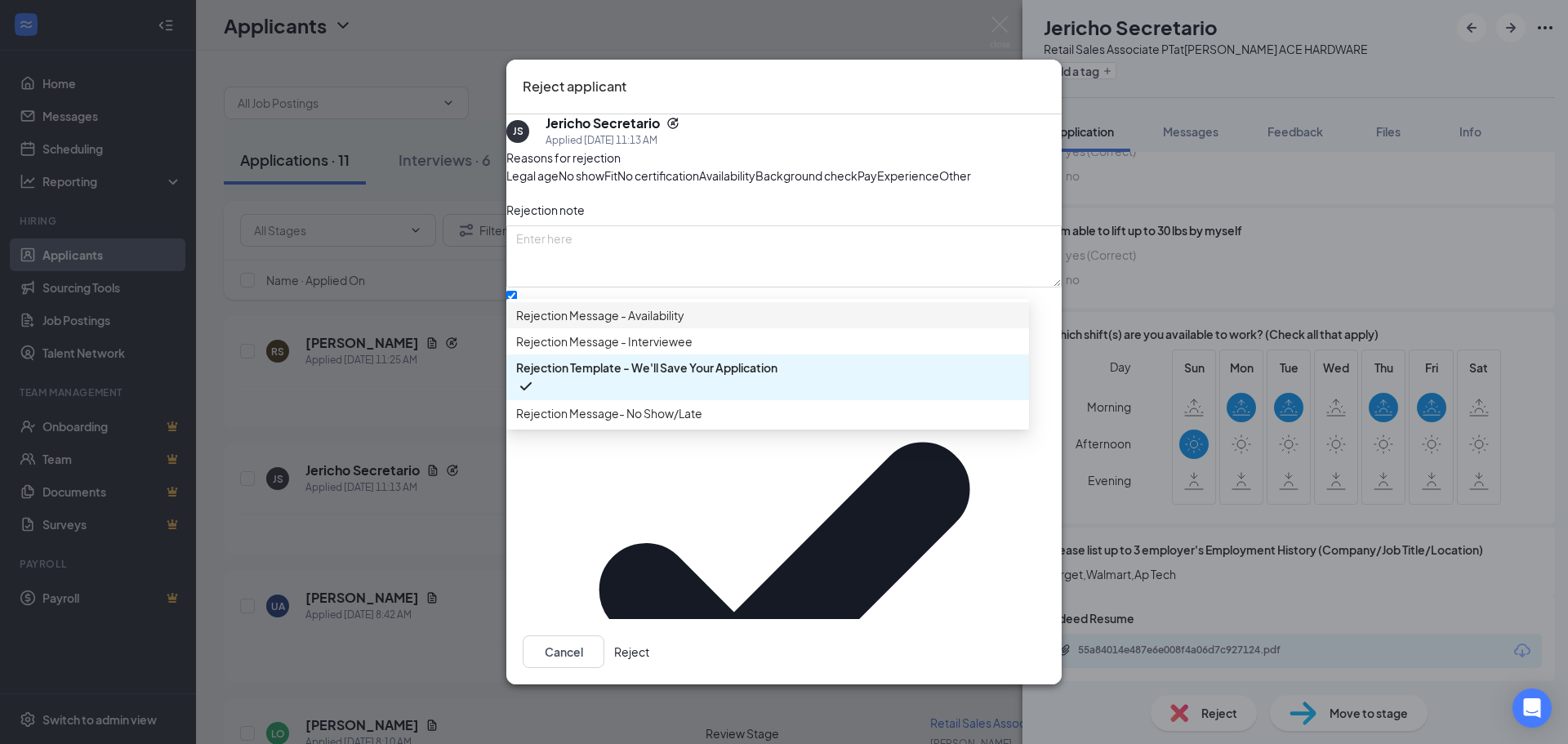
click at [773, 324] on span "Rejection Message - Availability" at bounding box center [767, 315] width 503 height 18
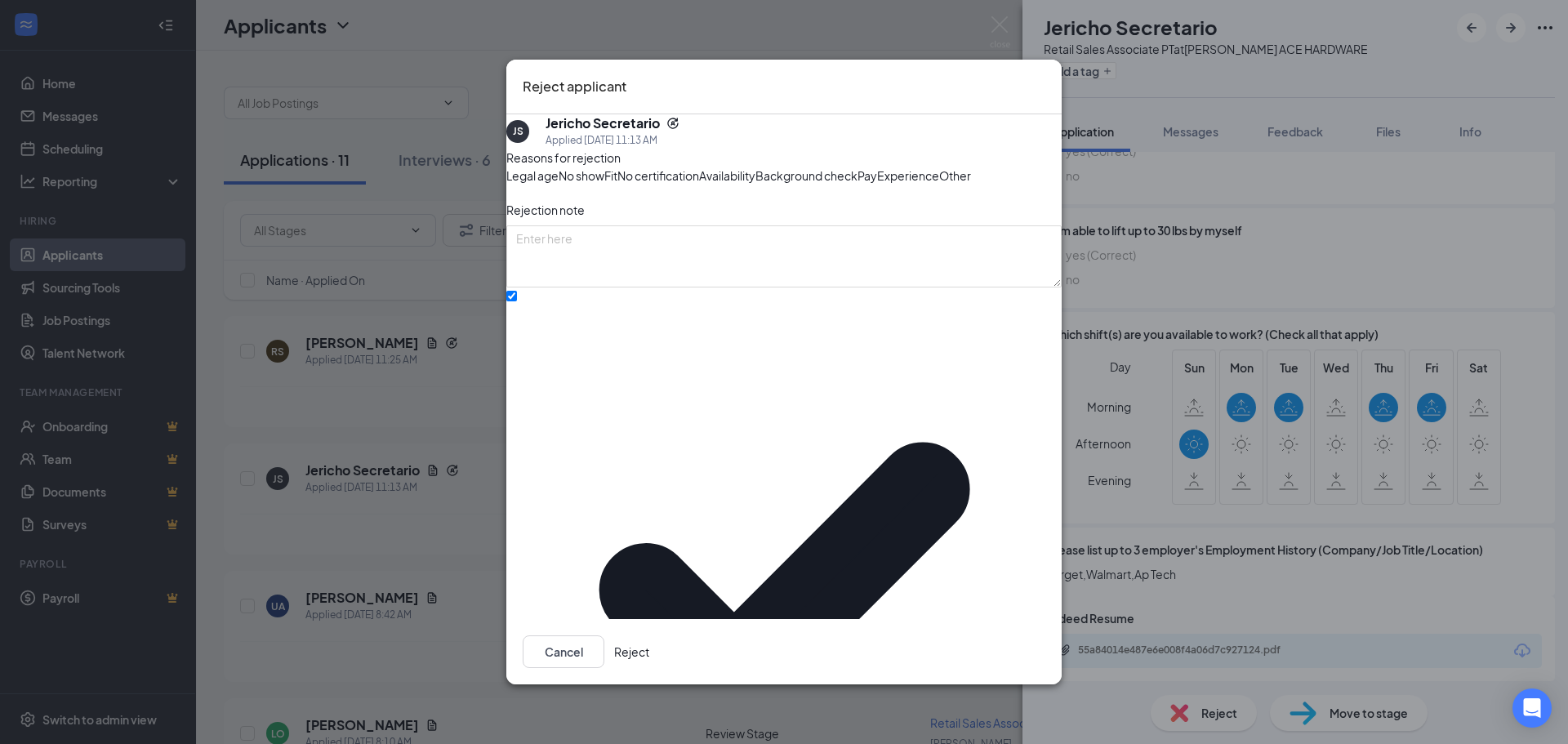
click at [650, 651] on button "Reject" at bounding box center [631, 651] width 35 height 32
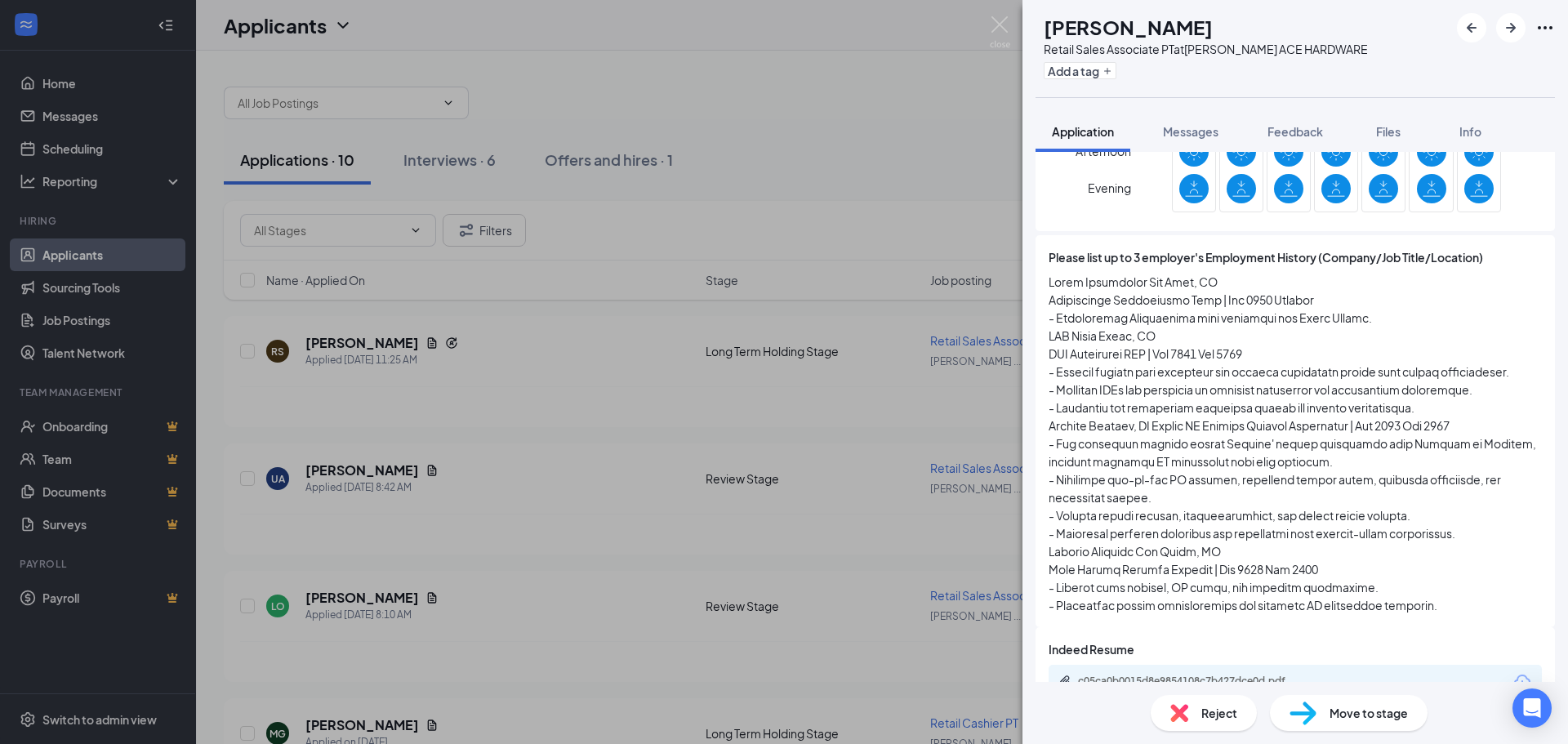
scroll to position [1671, 0]
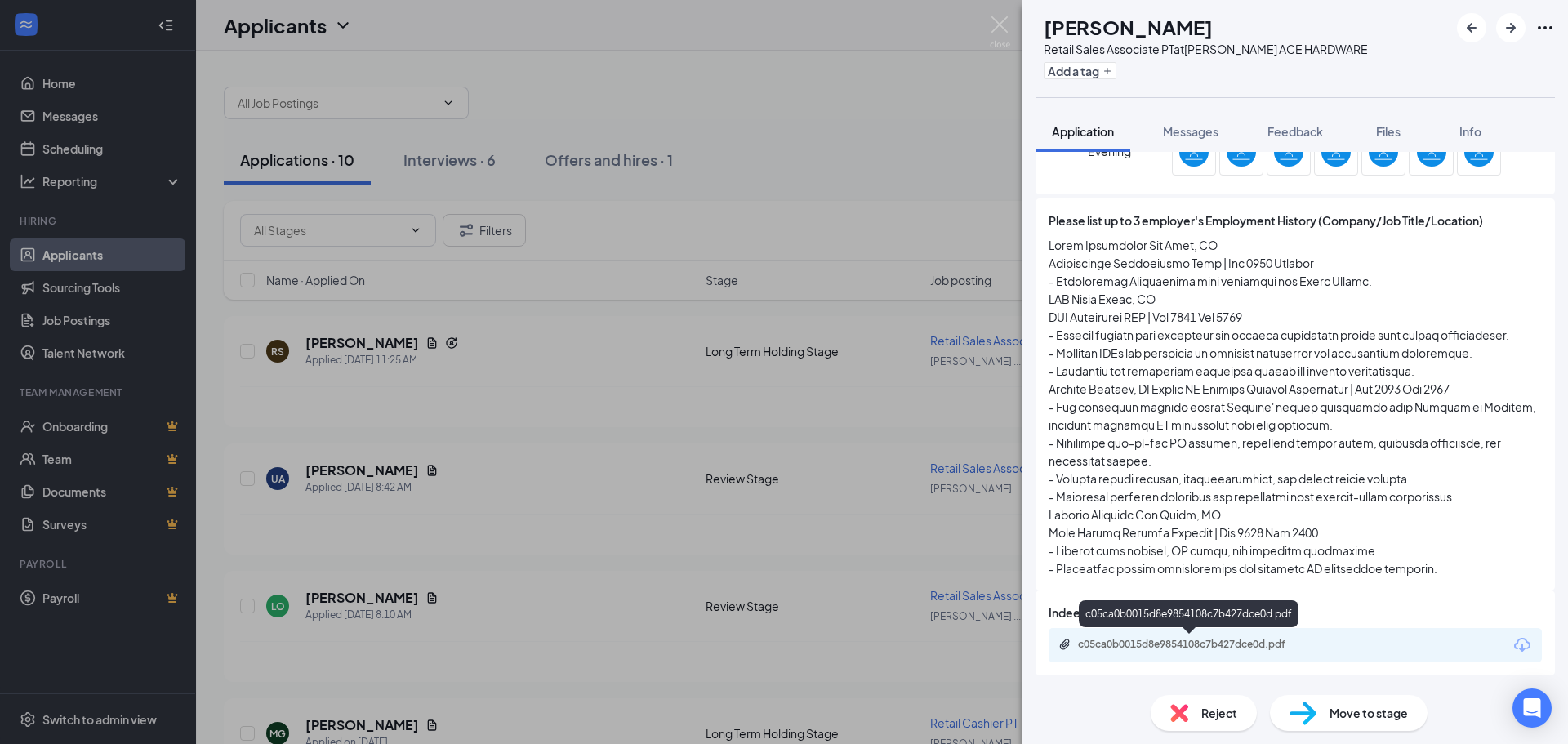
click at [1115, 648] on div "c05ca0b0015d8e9854108c7b427dce0d.pdf" at bounding box center [1192, 644] width 229 height 13
click at [1162, 649] on div "c05ca0b0015d8e9854108c7b427dce0d.pdf" at bounding box center [1192, 644] width 229 height 13
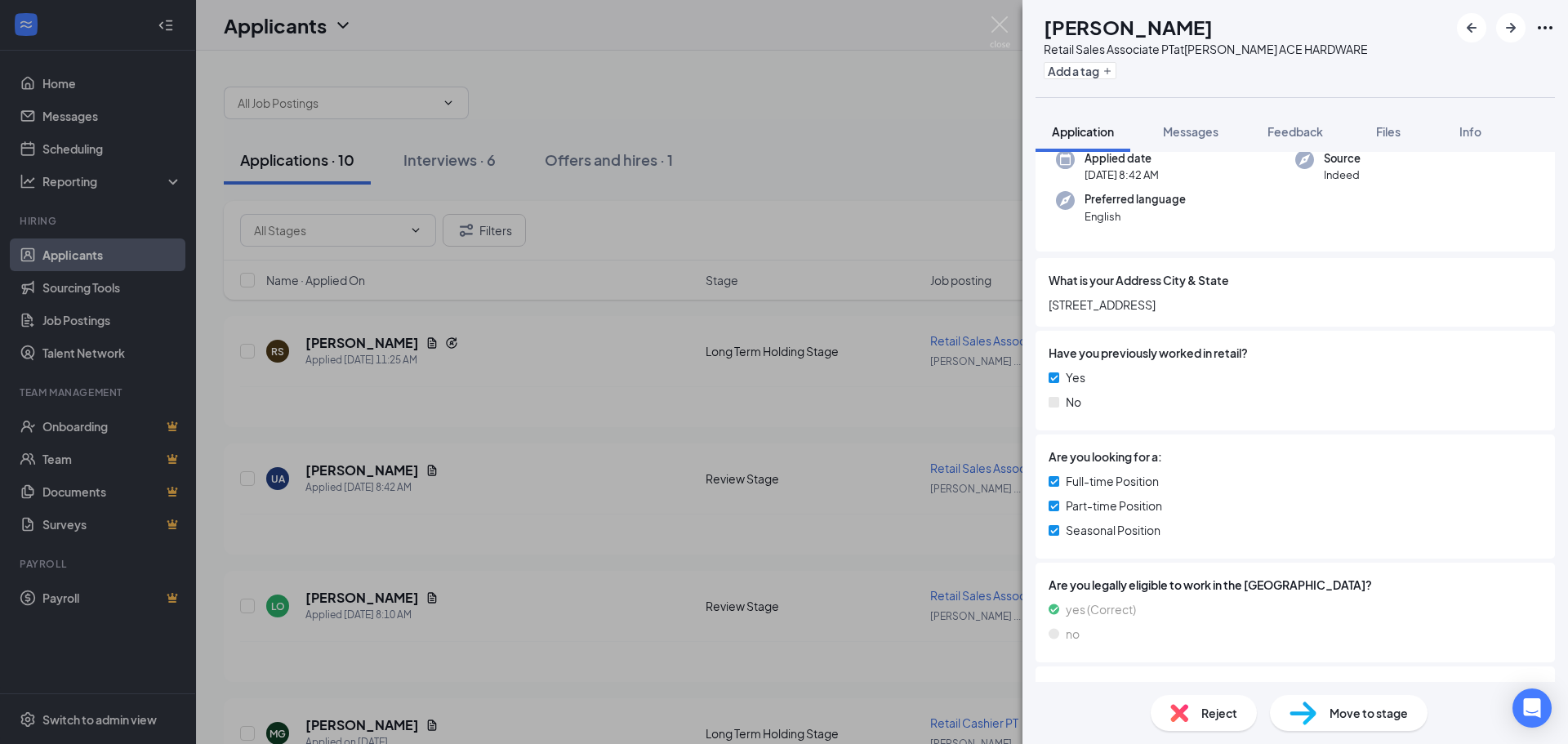
scroll to position [0, 0]
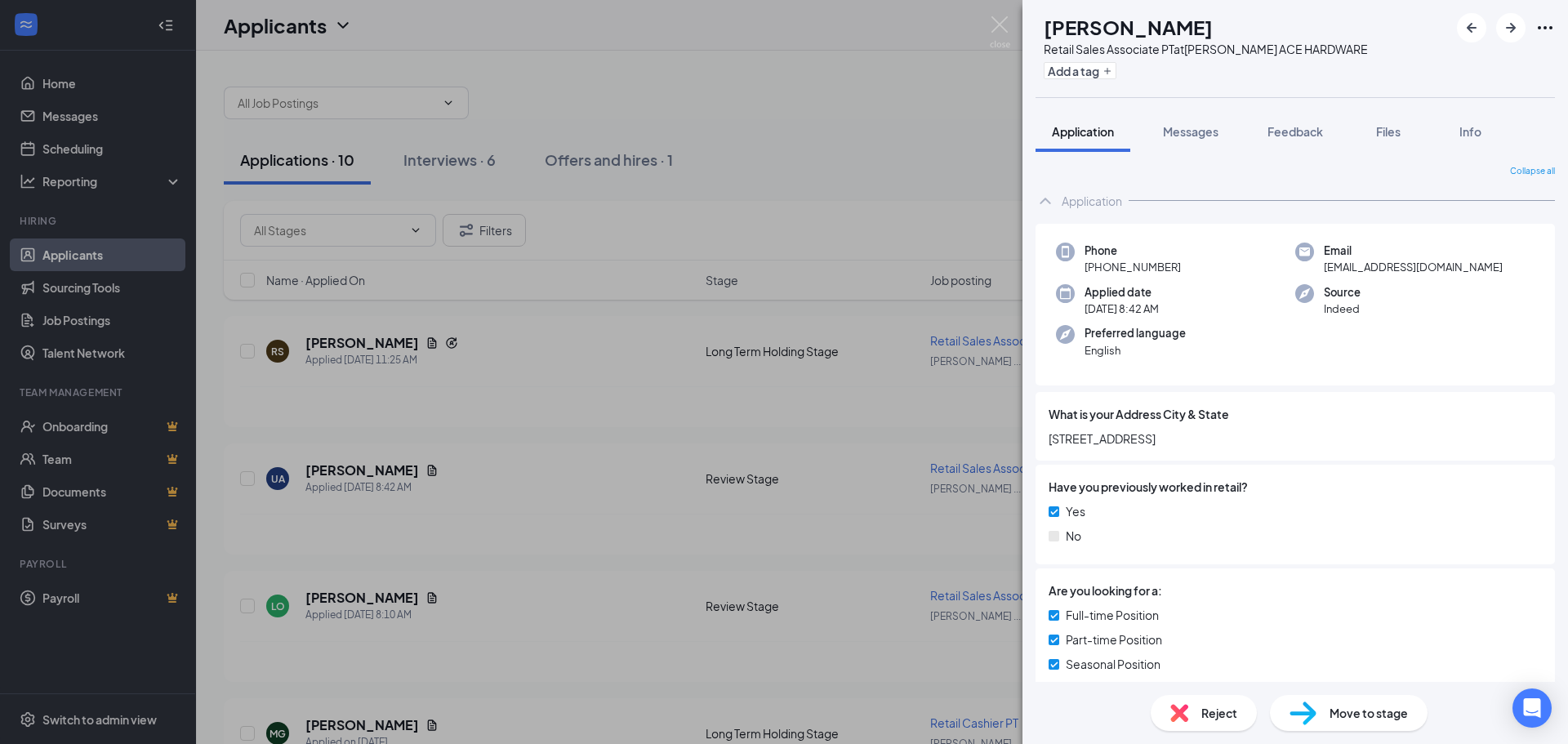
click at [1217, 707] on span "Reject" at bounding box center [1219, 713] width 36 height 18
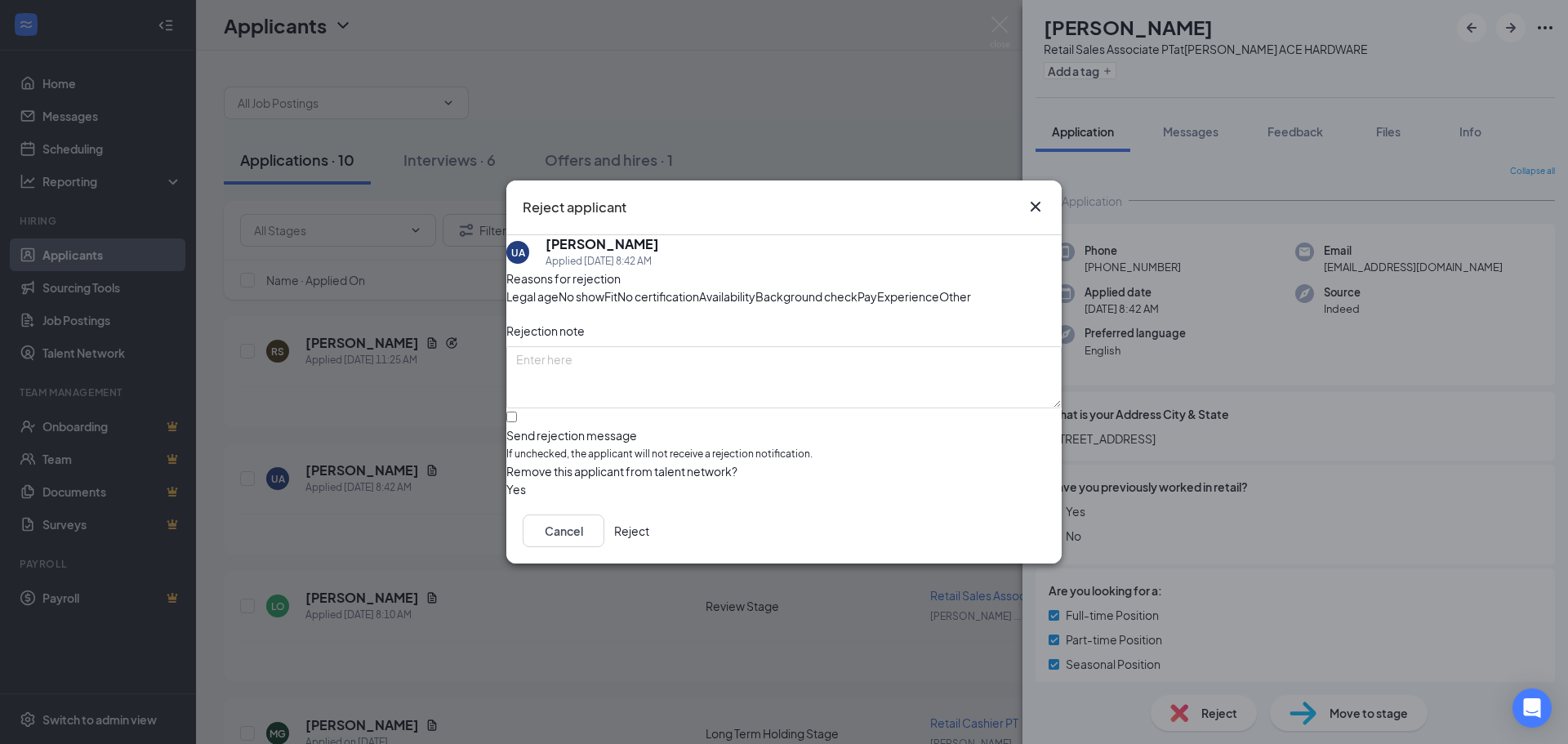
click at [940, 306] on span "Other" at bounding box center [955, 295] width 32 height 18
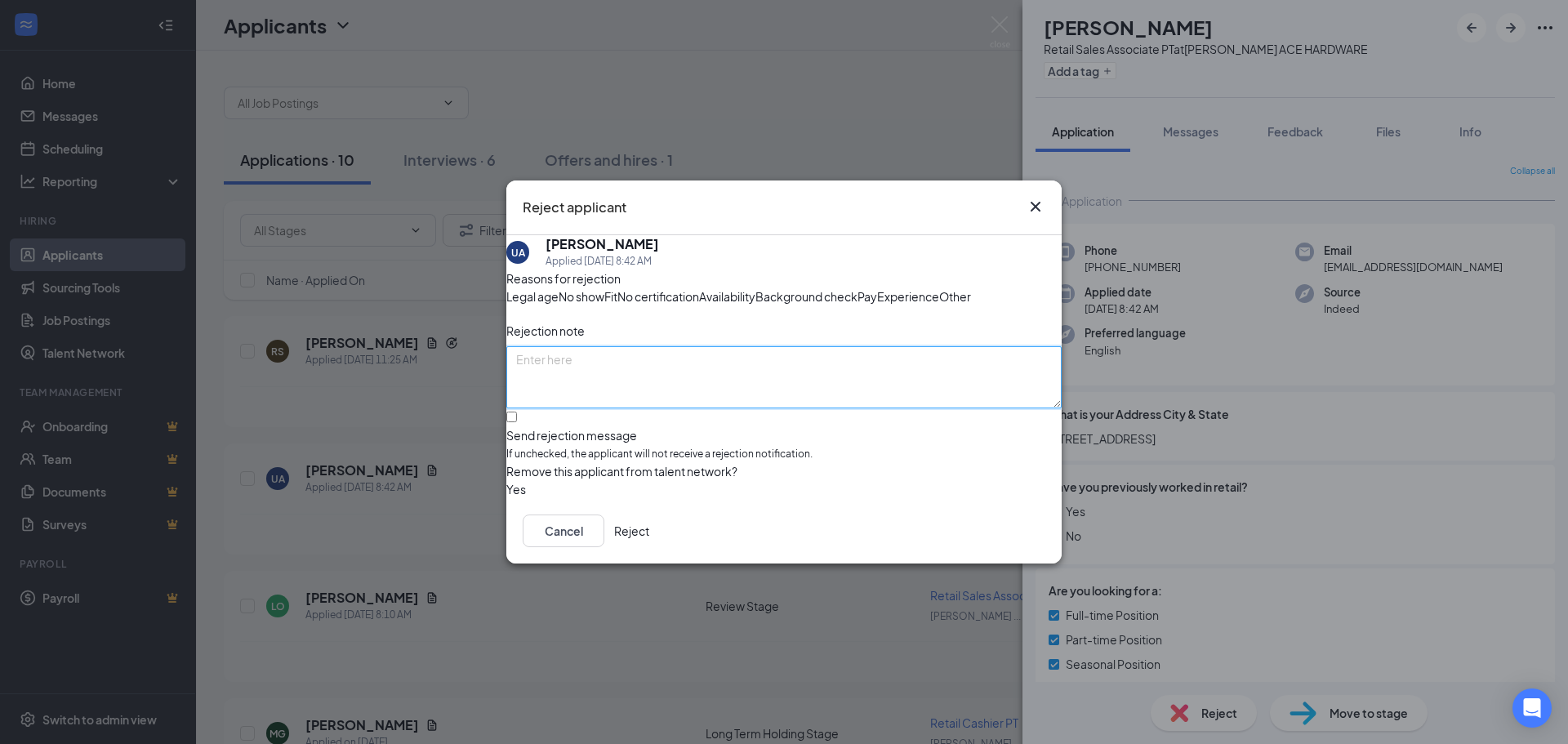
click at [656, 387] on textarea at bounding box center [784, 377] width 556 height 62
type textarea "Concord"
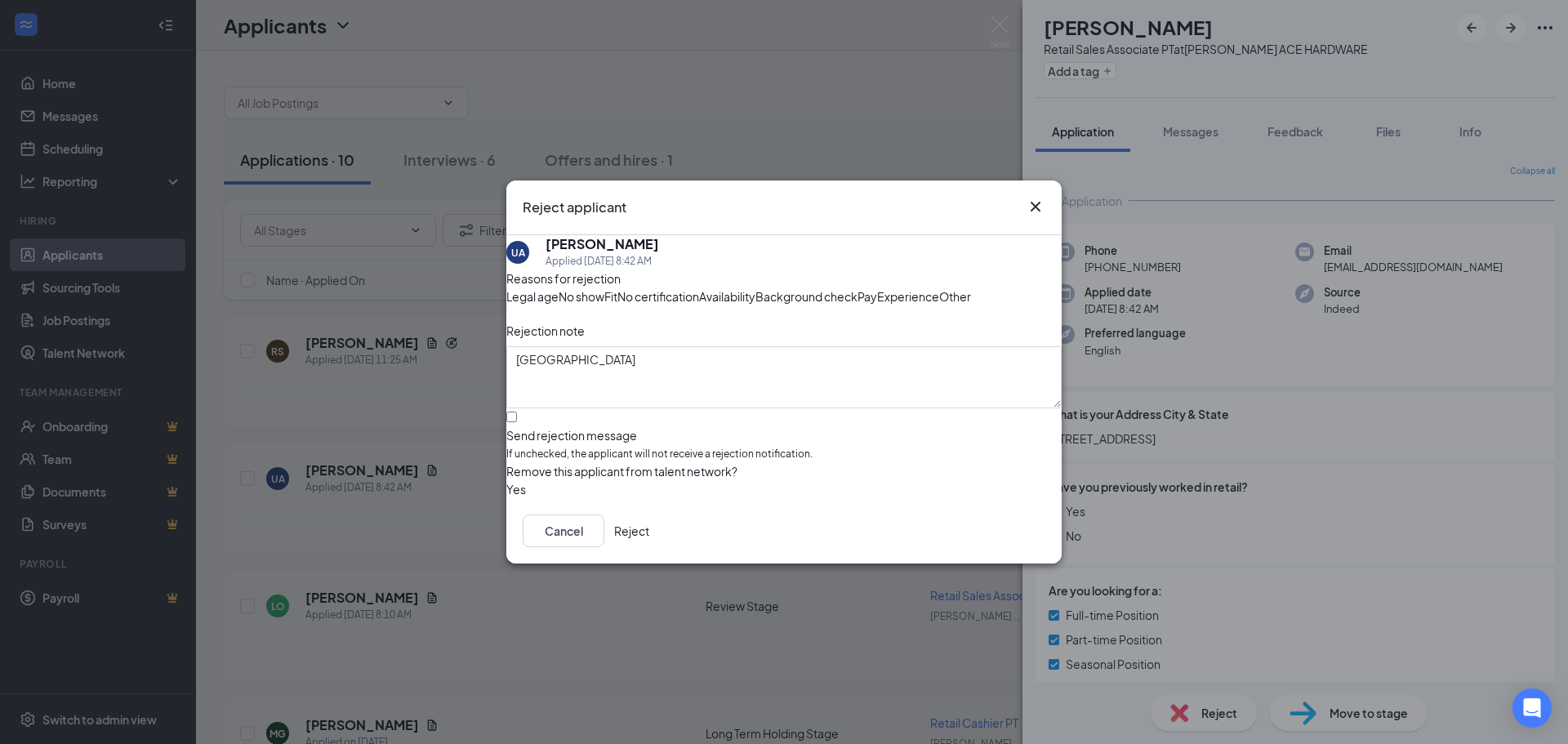
click at [650, 547] on button "Reject" at bounding box center [631, 530] width 35 height 32
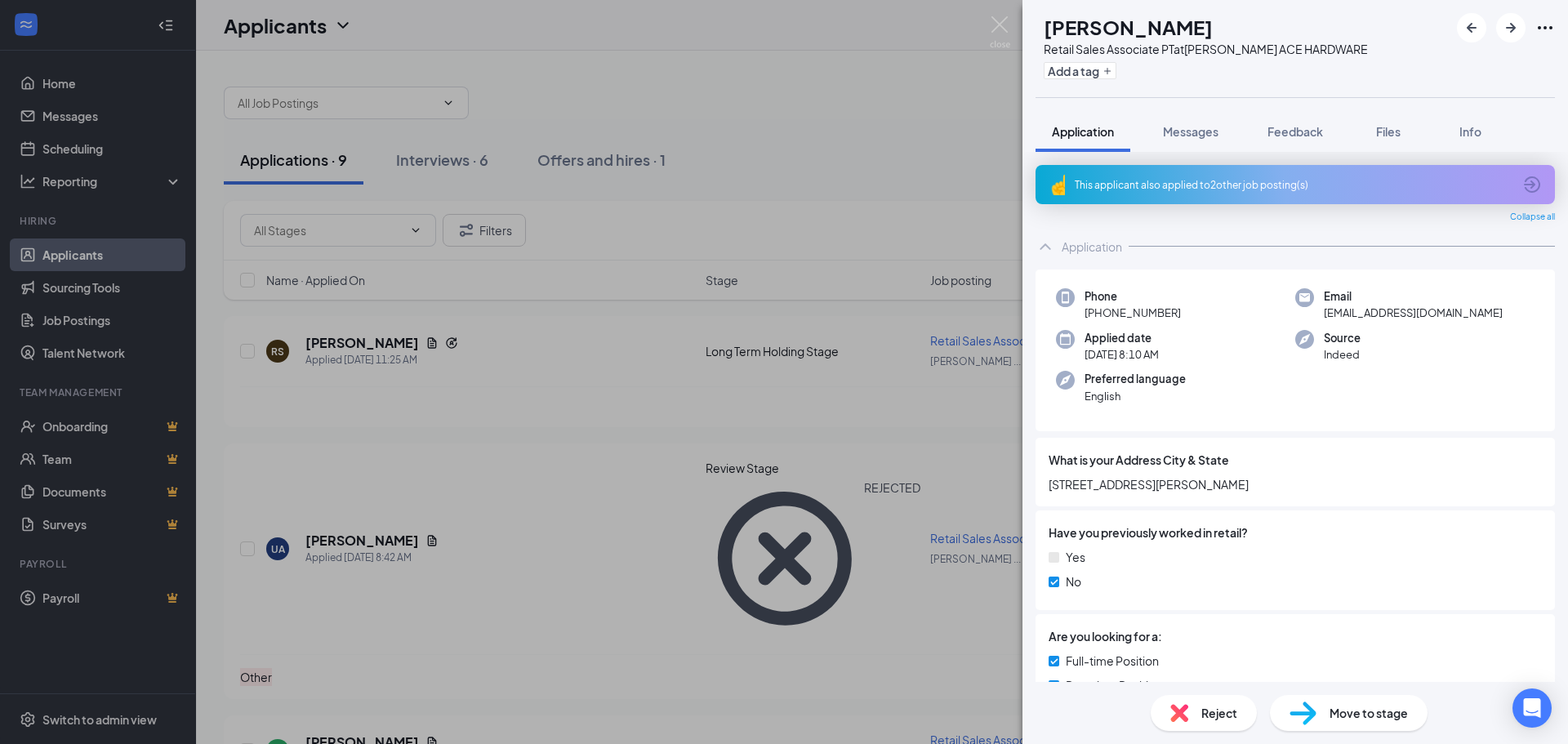
drag, startPoint x: 1153, startPoint y: 191, endPoint x: 1566, endPoint y: 313, distance: 430.6
click at [1153, 191] on div "This applicant also applied to 2 other job posting(s)" at bounding box center [1294, 185] width 437 height 14
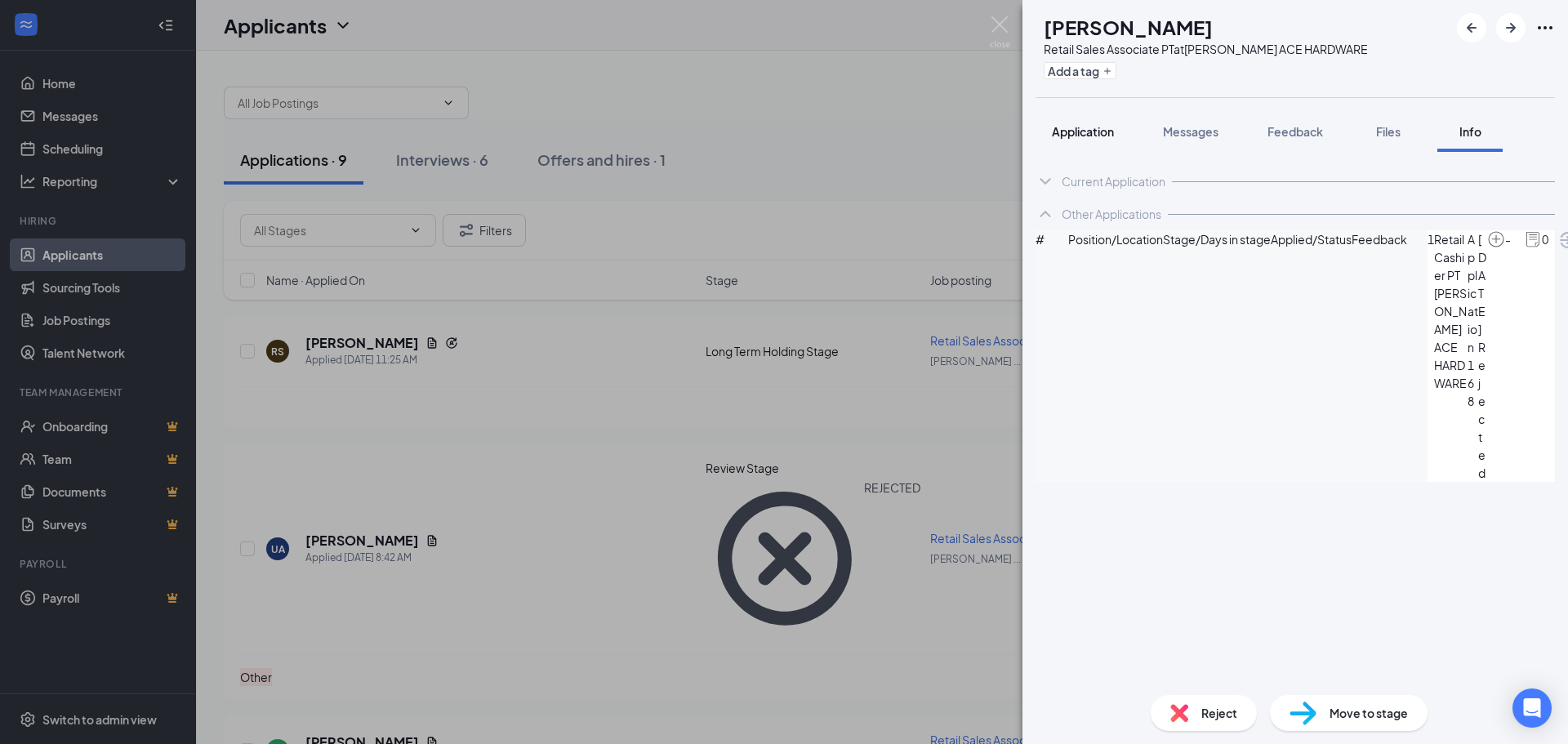
click at [1074, 137] on span "Application" at bounding box center [1083, 132] width 62 height 15
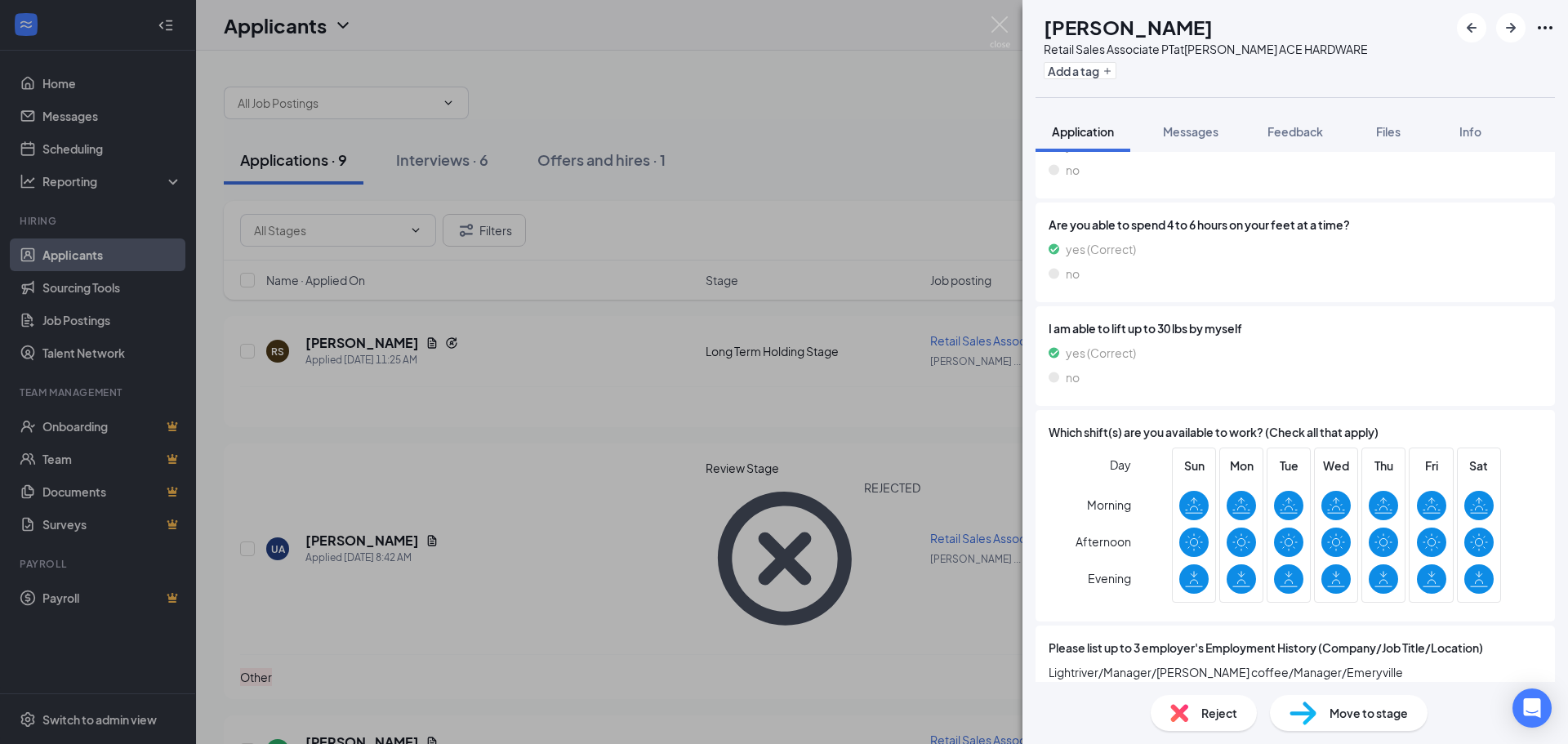
scroll to position [1446, 0]
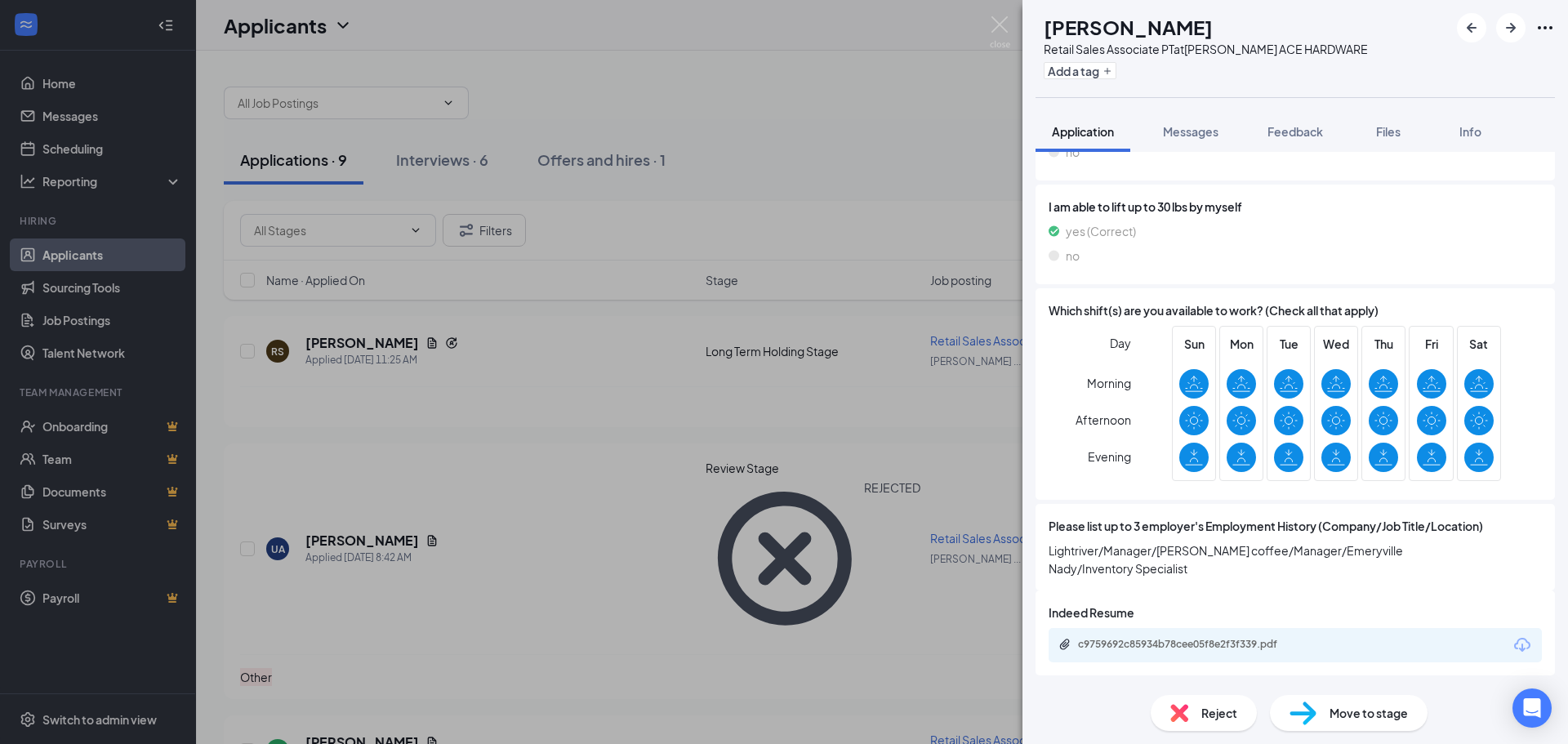
click at [1324, 723] on div "Move to stage" at bounding box center [1348, 713] width 158 height 36
type input "Long Term Holding Stage (next stage)"
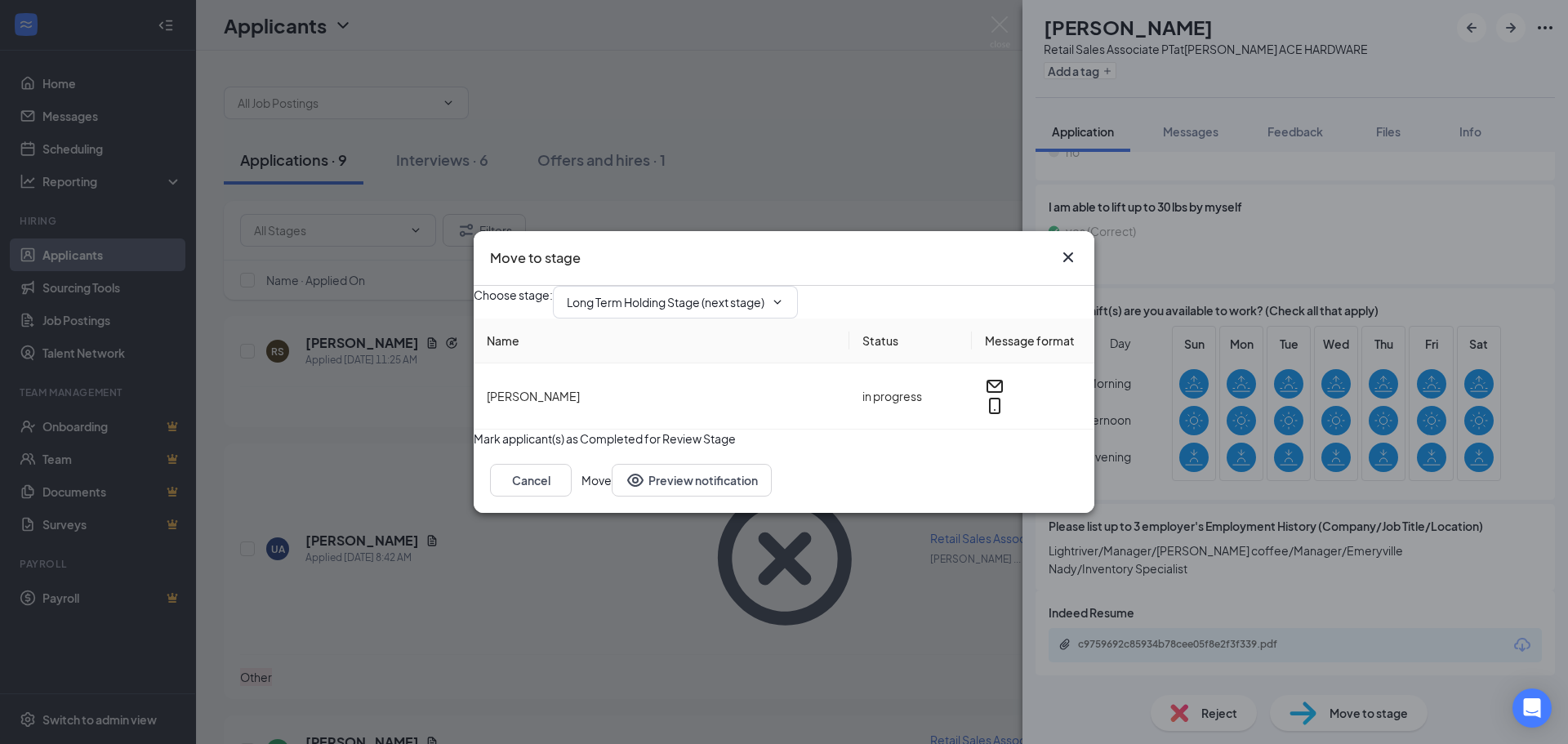
click at [612, 497] on button "Move" at bounding box center [596, 480] width 30 height 32
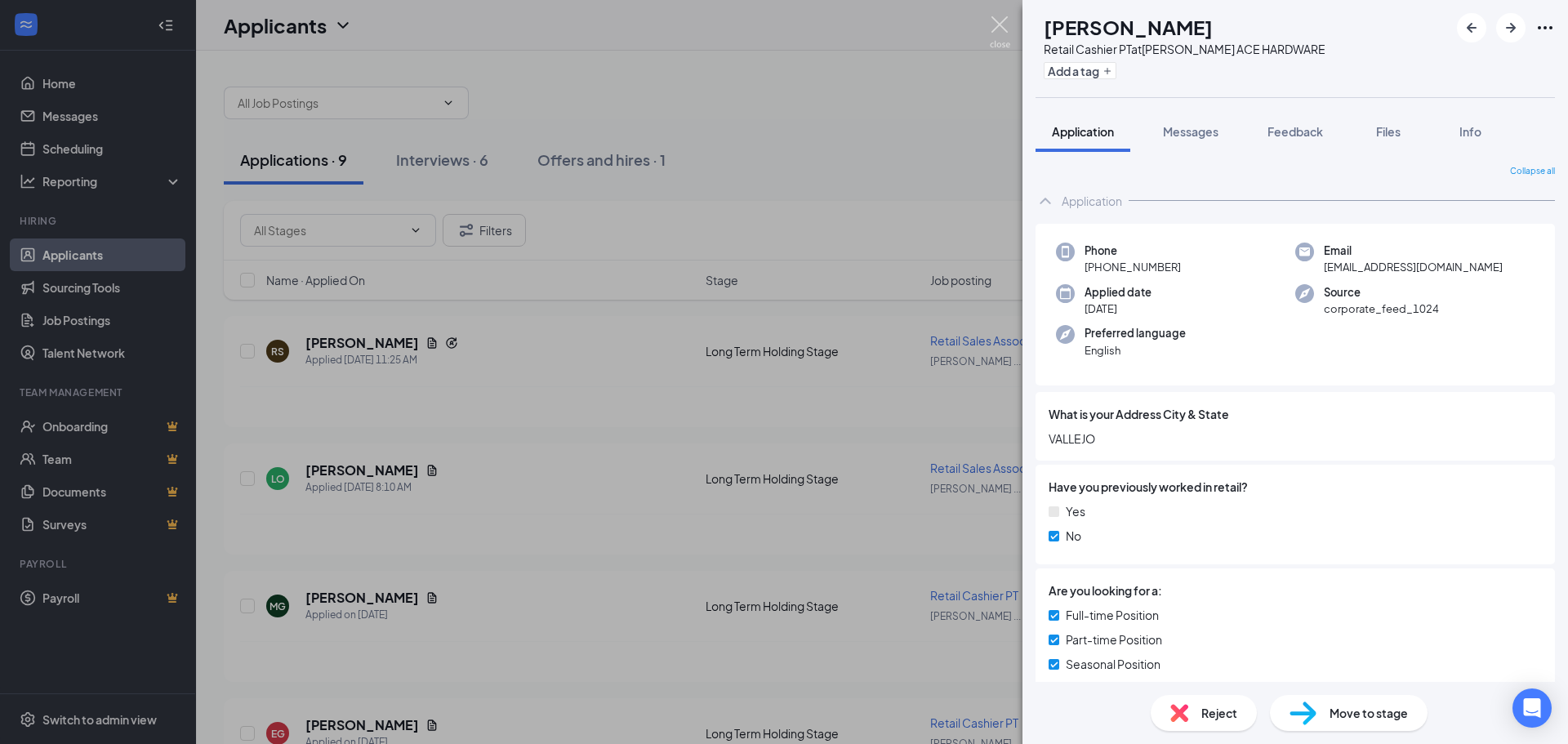
drag, startPoint x: 999, startPoint y: 30, endPoint x: 863, endPoint y: 43, distance: 136.6
click at [999, 31] on img at bounding box center [1000, 32] width 20 height 32
click at [863, 43] on div "Applicants MB" at bounding box center [881, 25] width 1372 height 51
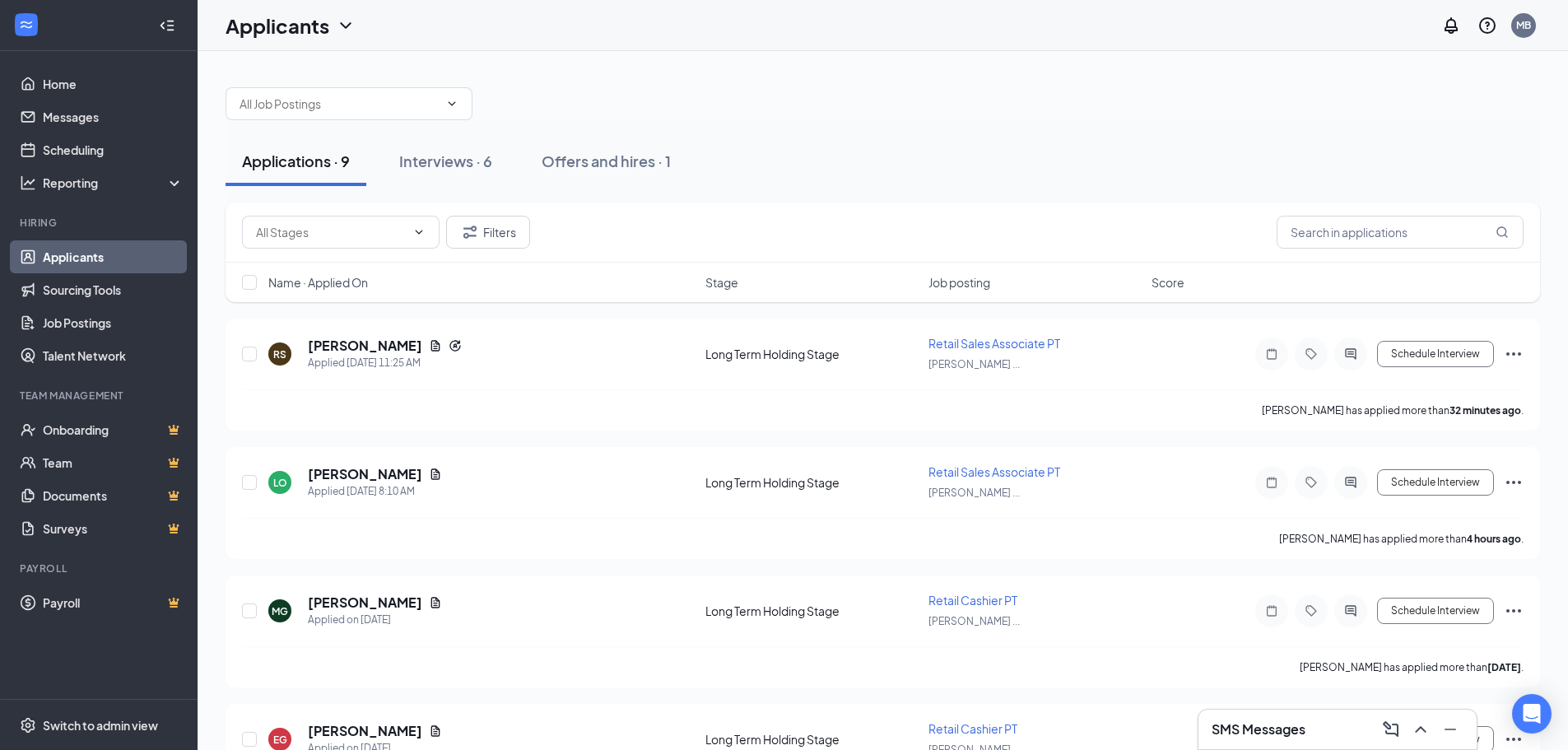
click at [872, 140] on div "Applications · 9 Interviews · 6 Offers and hires · 1" at bounding box center [882, 161] width 1314 height 49
click at [1517, 27] on div "MB" at bounding box center [1523, 24] width 15 height 14
click at [1536, 18] on div "MB" at bounding box center [1522, 25] width 33 height 33
click at [1400, 192] on div "Log out" at bounding box center [1422, 183] width 140 height 17
